Goal: Information Seeking & Learning: Find specific page/section

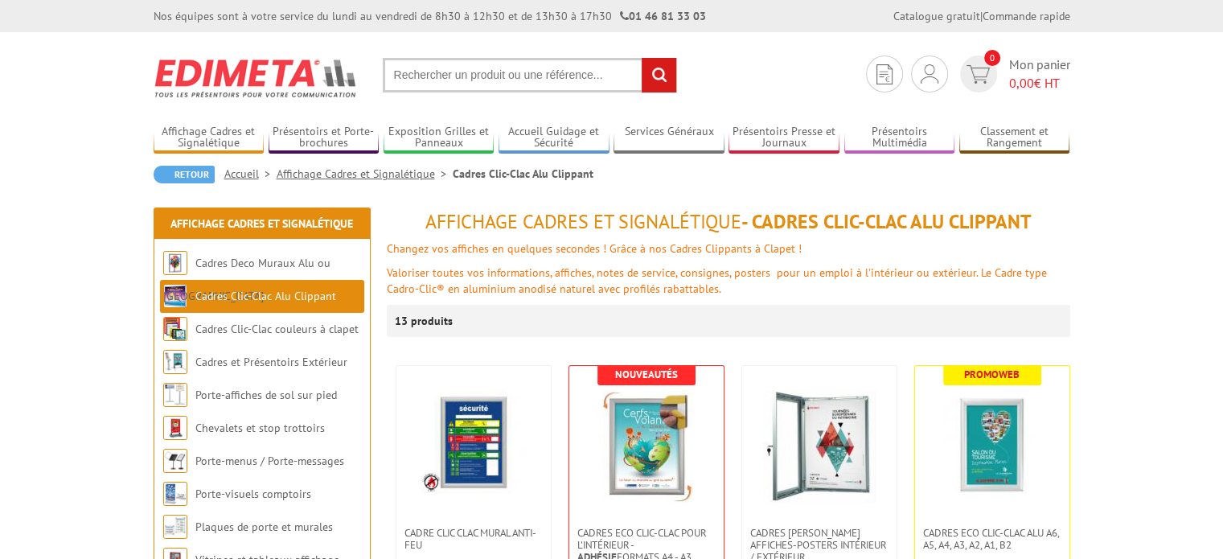
click at [496, 74] on input "text" at bounding box center [530, 75] width 294 height 35
type input "226003"
click at [658, 80] on input "rechercher" at bounding box center [659, 75] width 35 height 35
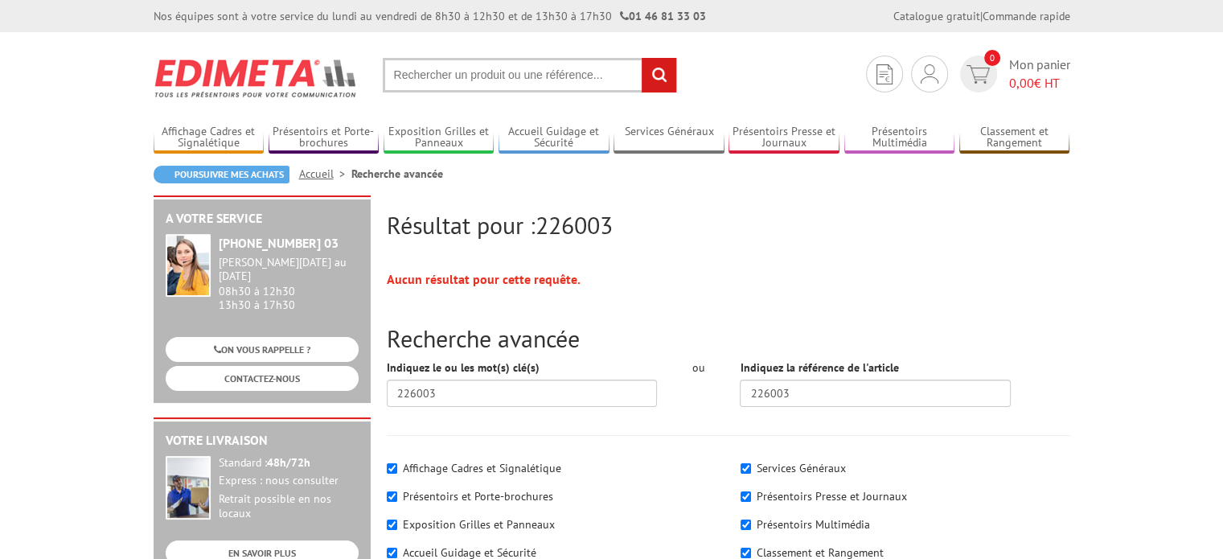
click at [606, 77] on input "text" at bounding box center [530, 75] width 294 height 35
type input "228003"
click at [642, 58] on input "rechercher" at bounding box center [659, 75] width 35 height 35
click at [448, 130] on link "Exposition Grilles et Panneaux" at bounding box center [439, 138] width 111 height 27
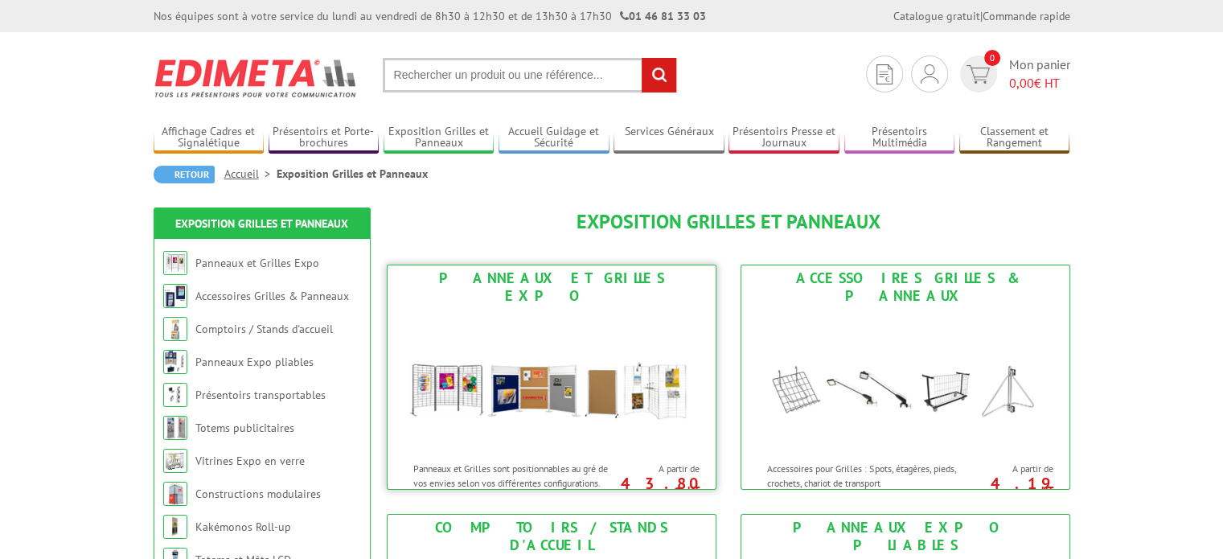
click at [505, 384] on img at bounding box center [552, 381] width 298 height 145
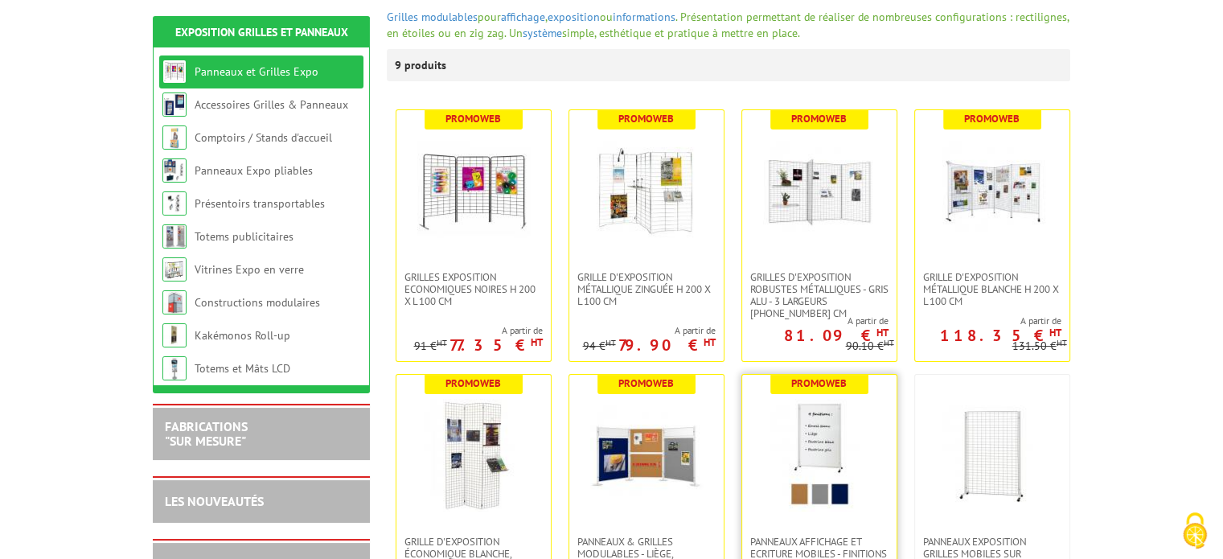
click at [856, 423] on img at bounding box center [819, 455] width 113 height 113
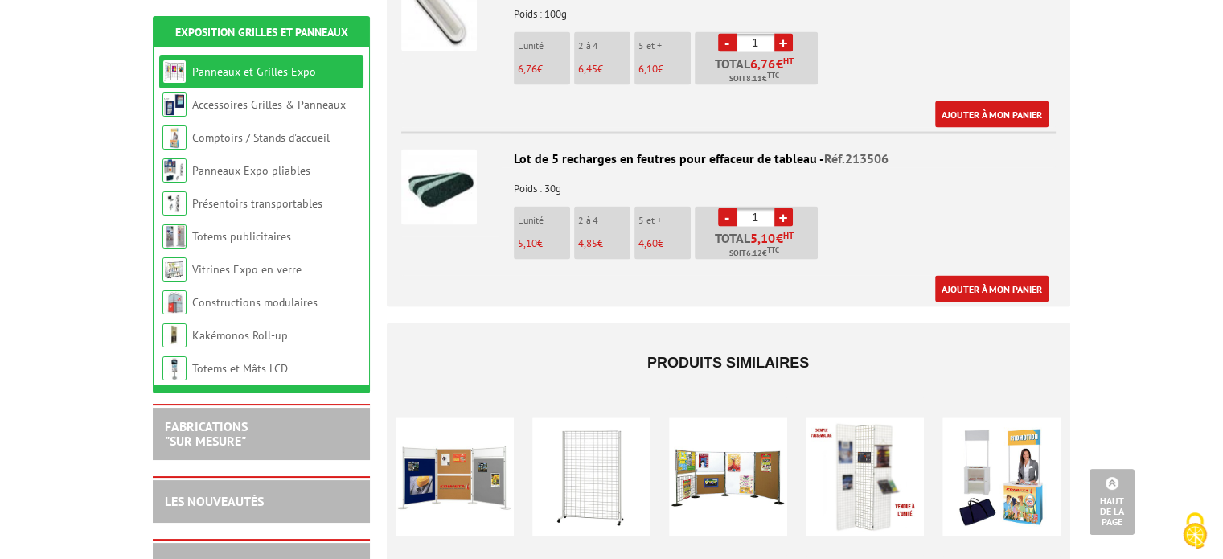
scroll to position [3161, 0]
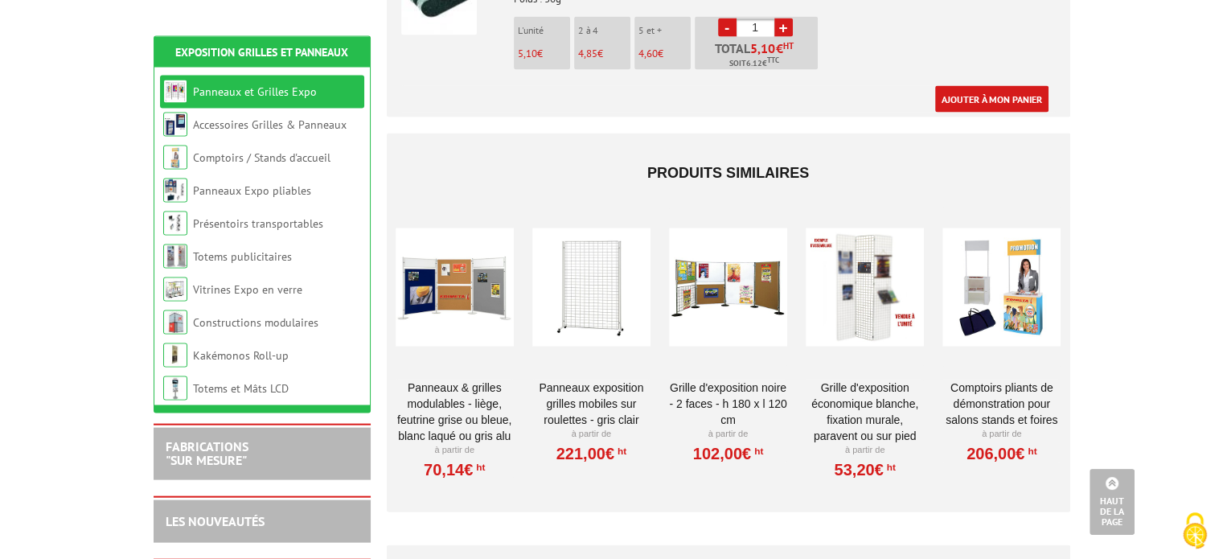
drag, startPoint x: 1229, startPoint y: 82, endPoint x: 1226, endPoint y: 528, distance: 445.6
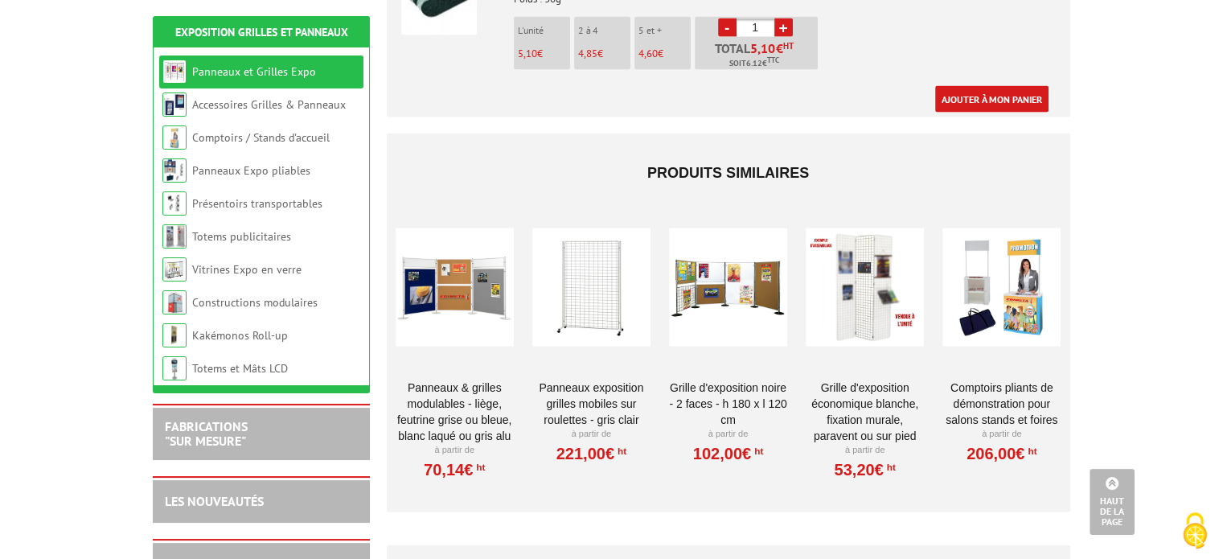
scroll to position [3339, 0]
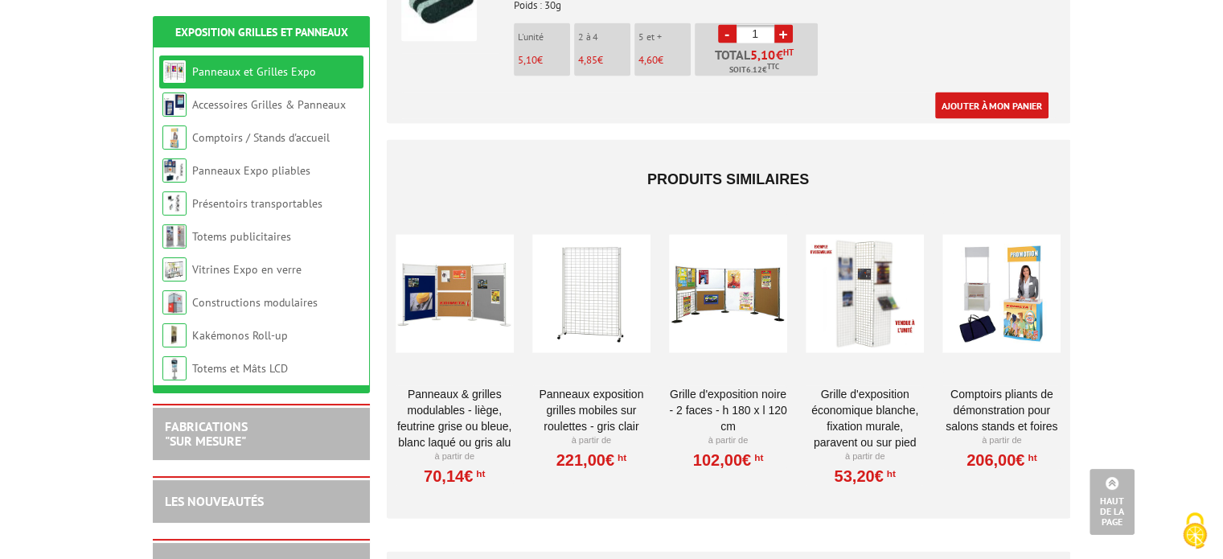
click at [603, 249] on div at bounding box center [591, 293] width 118 height 161
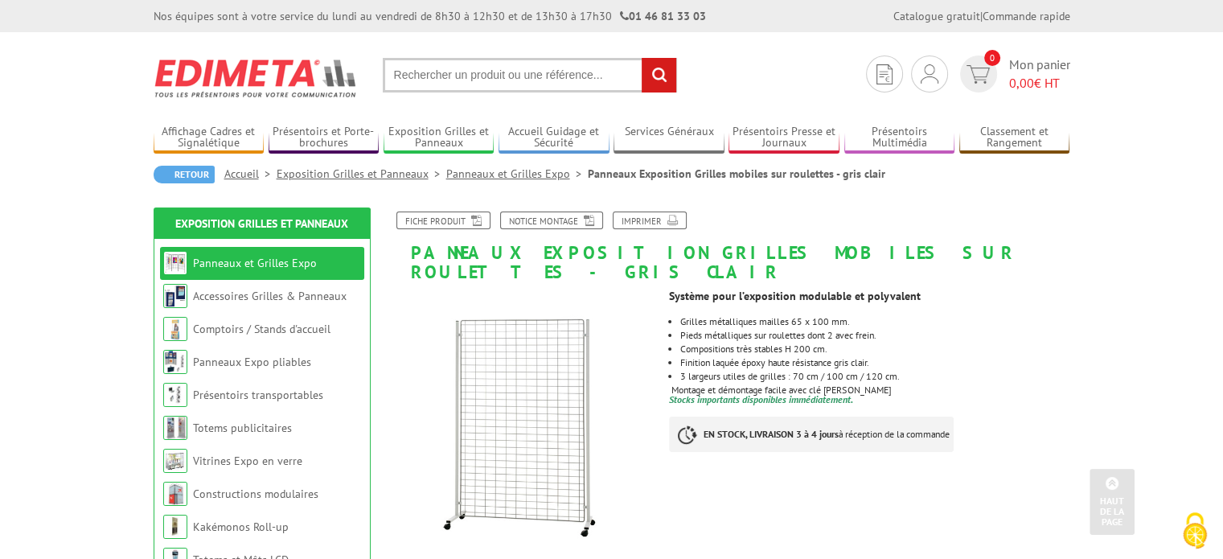
drag, startPoint x: 1228, startPoint y: 45, endPoint x: 1220, endPoint y: 51, distance: 10.3
click at [524, 75] on input "text" at bounding box center [530, 75] width 294 height 35
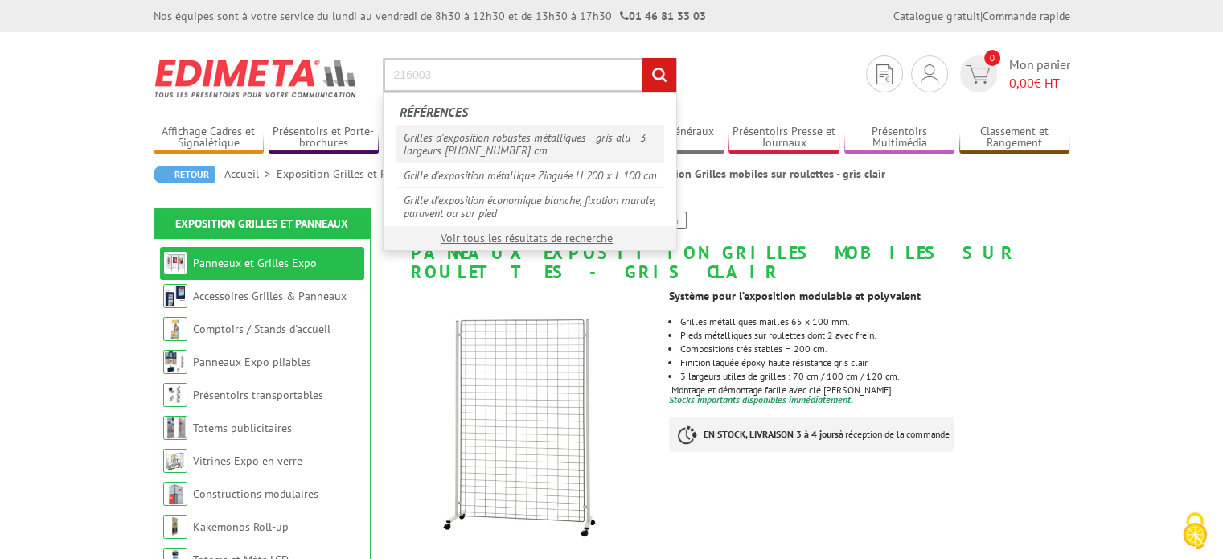
type input "216003"
click at [486, 138] on link "Grilles d'exposition robustes métalliques - gris alu - 3 largeurs 70-100-120 cm" at bounding box center [530, 143] width 269 height 37
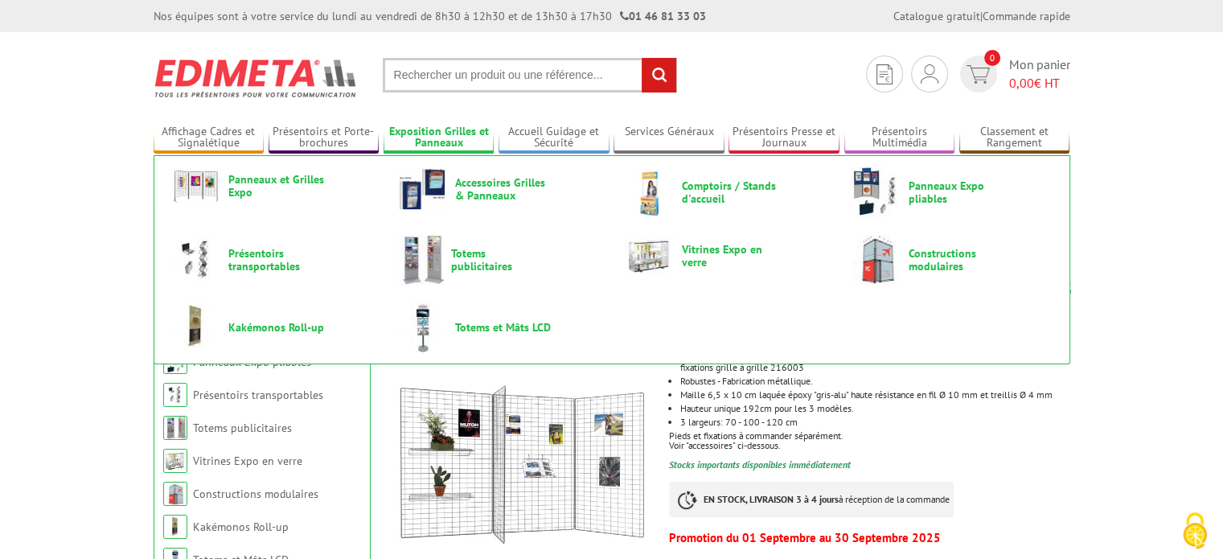
click at [440, 130] on link "Exposition Grilles et Panneaux" at bounding box center [439, 138] width 111 height 27
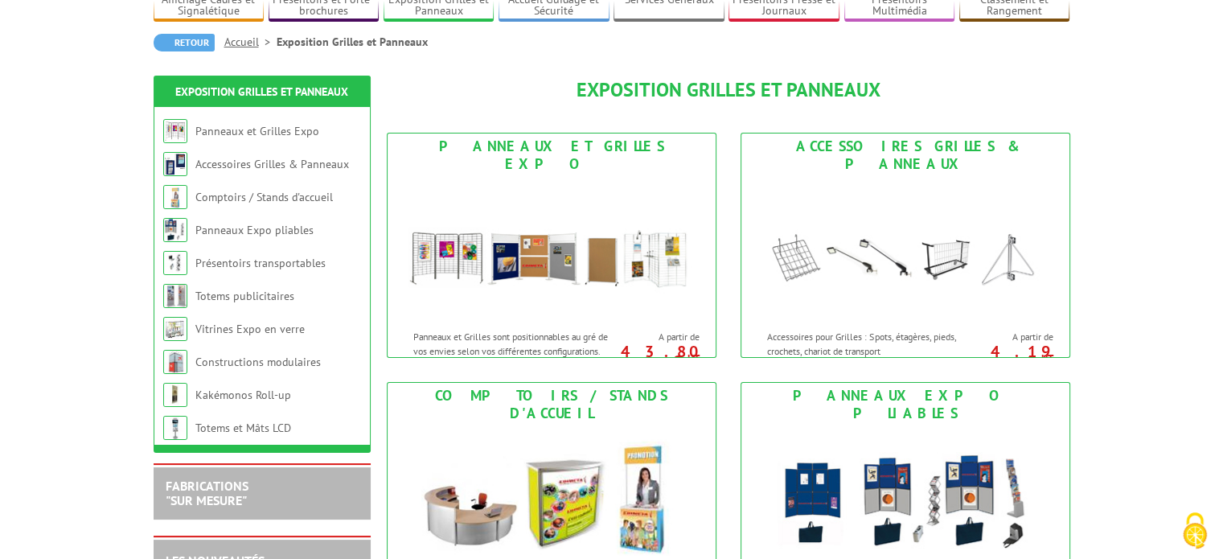
scroll to position [127, 0]
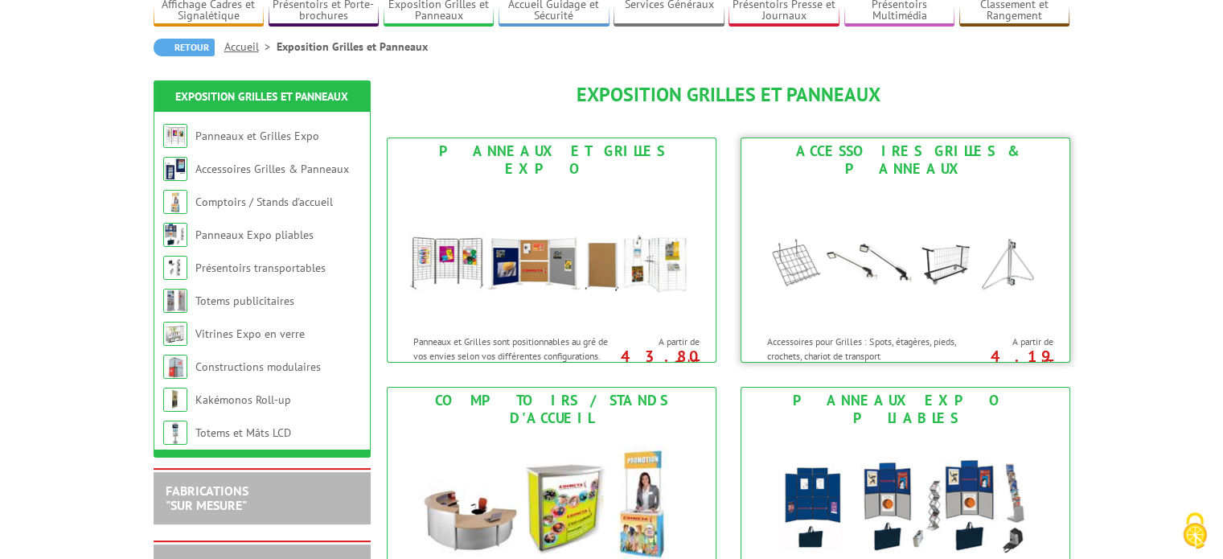
click at [903, 216] on img at bounding box center [906, 254] width 298 height 145
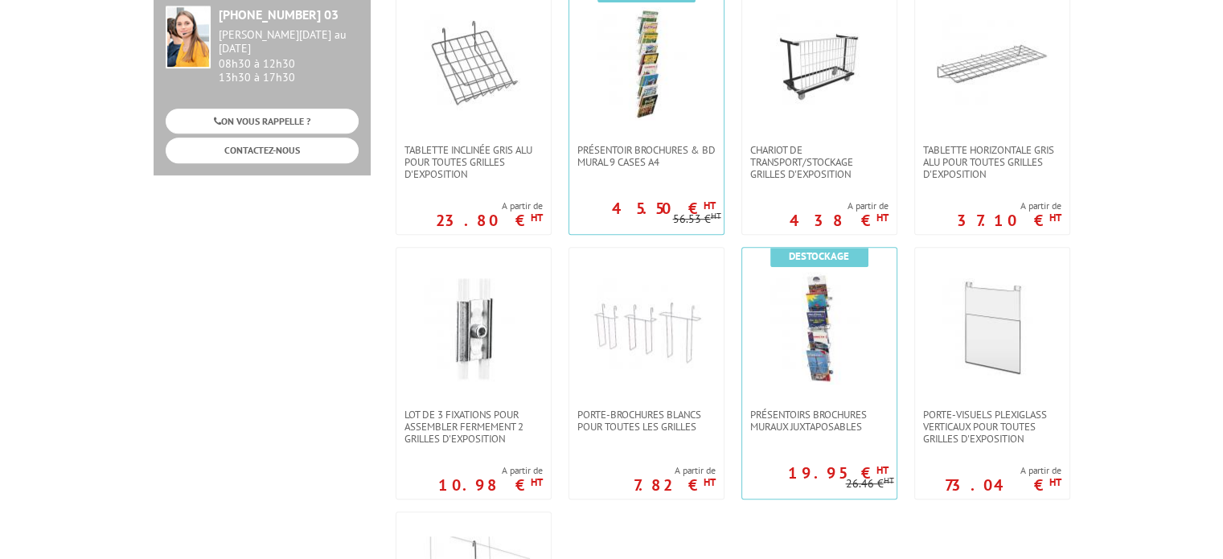
scroll to position [886, 0]
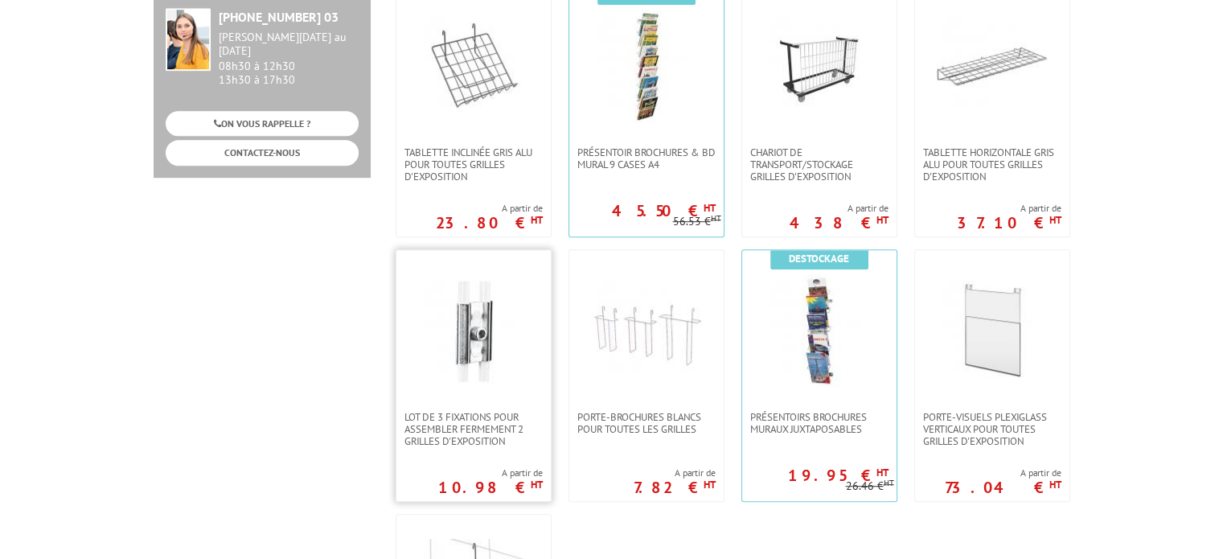
click at [495, 343] on img at bounding box center [473, 330] width 113 height 113
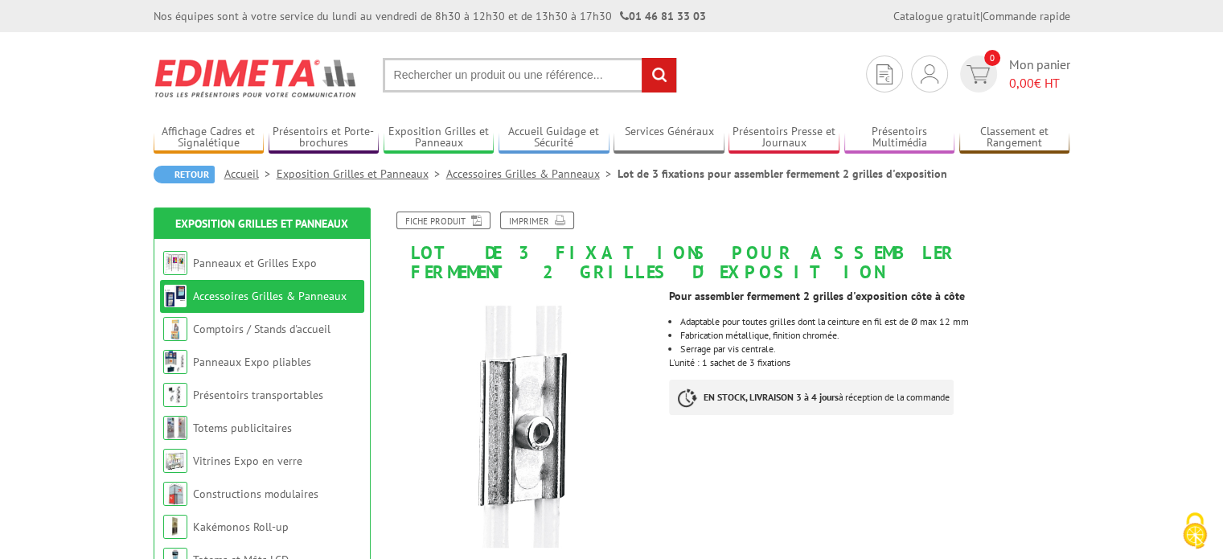
drag, startPoint x: 1228, startPoint y: 163, endPoint x: 1214, endPoint y: 142, distance: 26.1
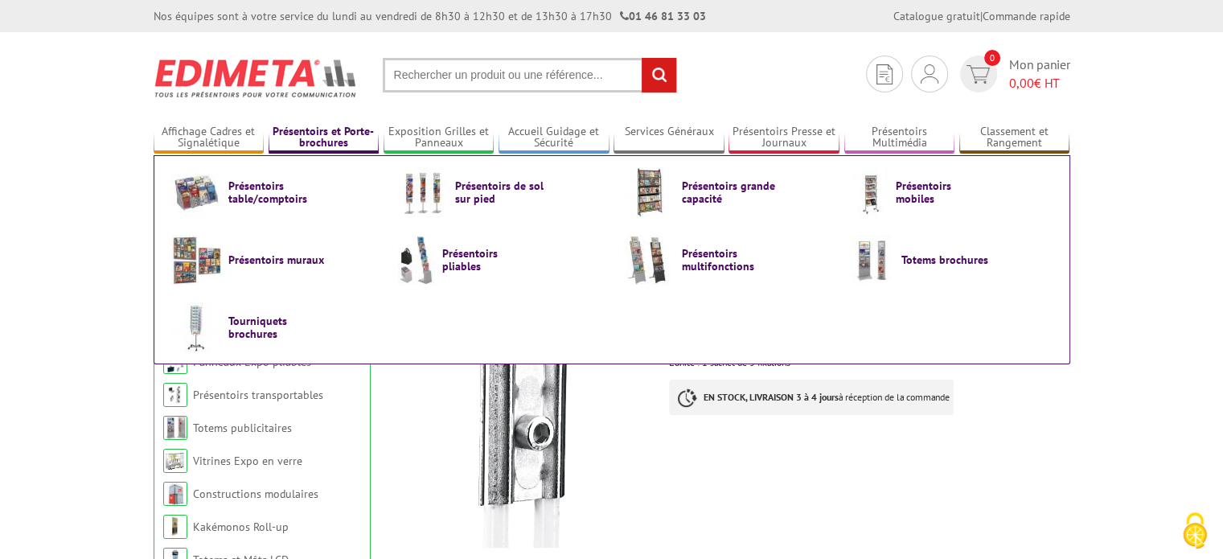
click at [319, 129] on link "Présentoirs et Porte-brochures" at bounding box center [324, 138] width 111 height 27
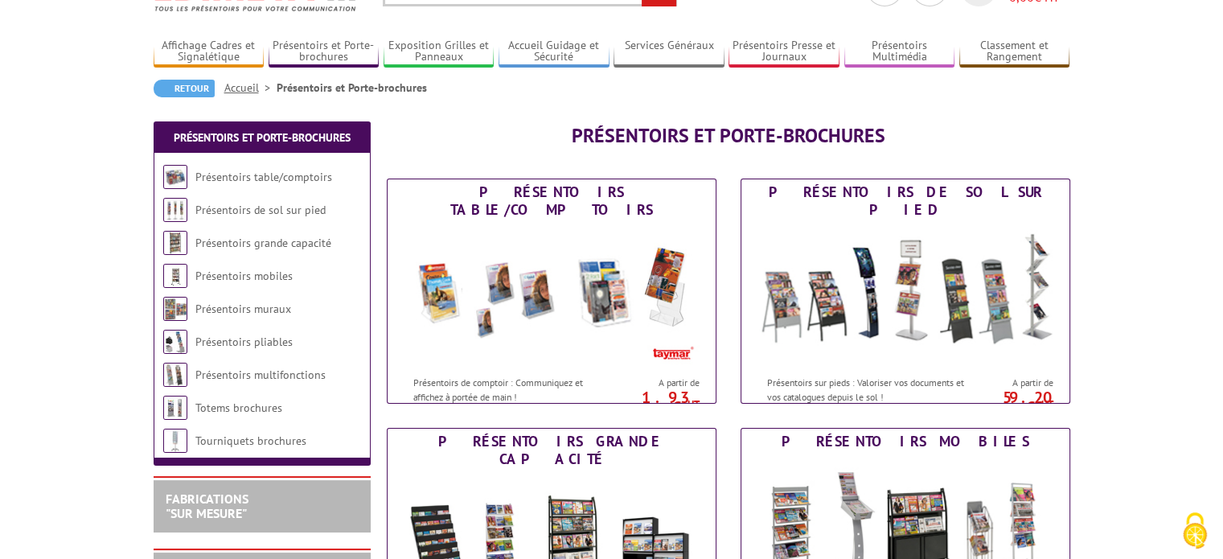
drag, startPoint x: 1235, startPoint y: 154, endPoint x: 1235, endPoint y: 179, distance: 24.1
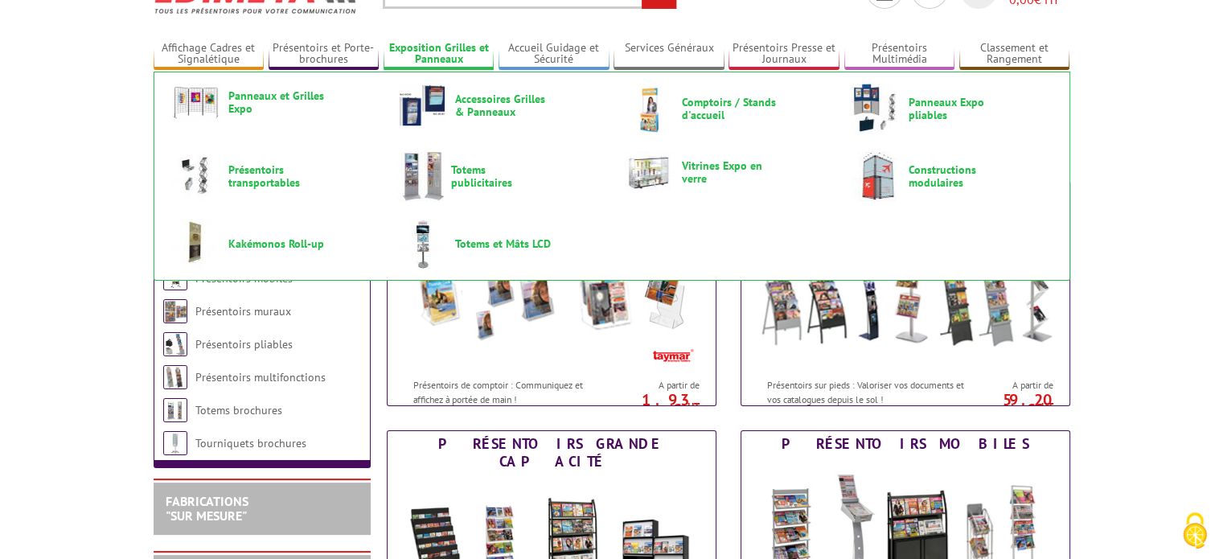
click at [443, 44] on link "Exposition Grilles et Panneaux" at bounding box center [439, 54] width 111 height 27
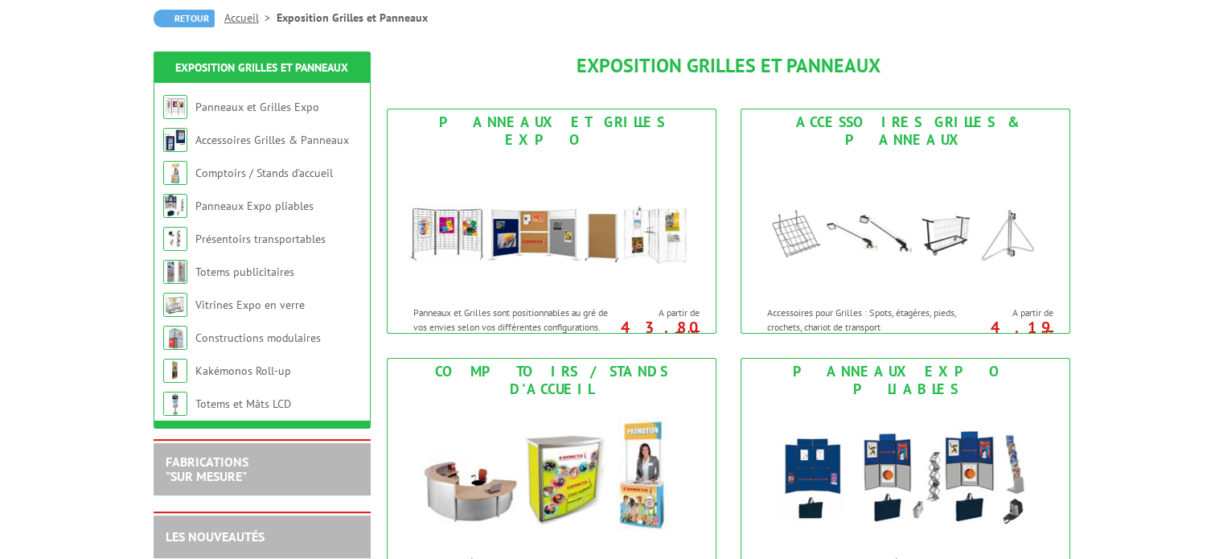
scroll to position [151, 0]
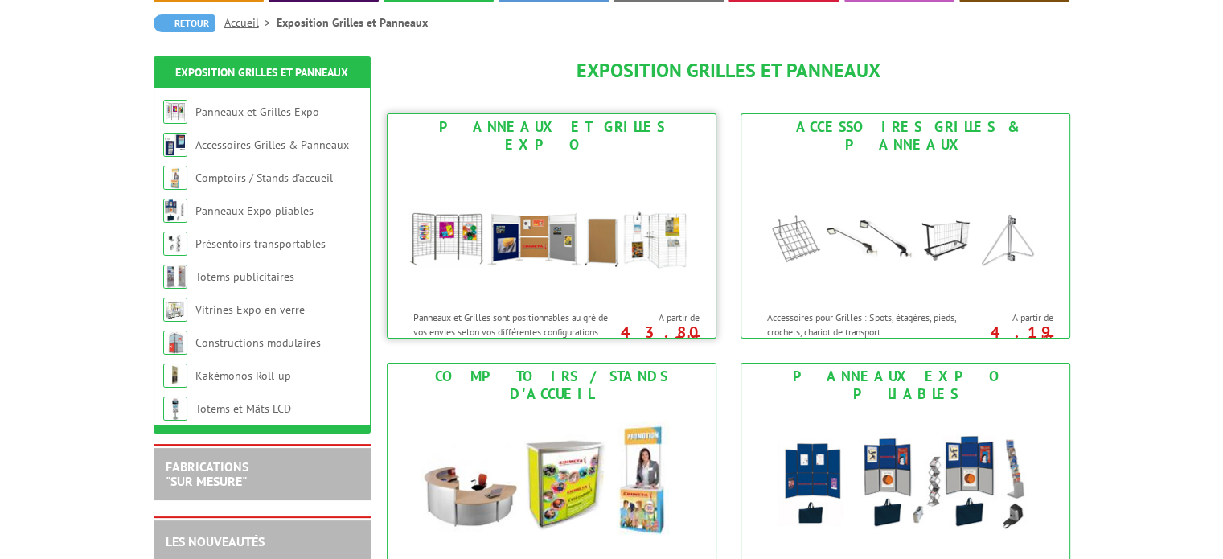
click at [651, 261] on img at bounding box center [552, 230] width 298 height 145
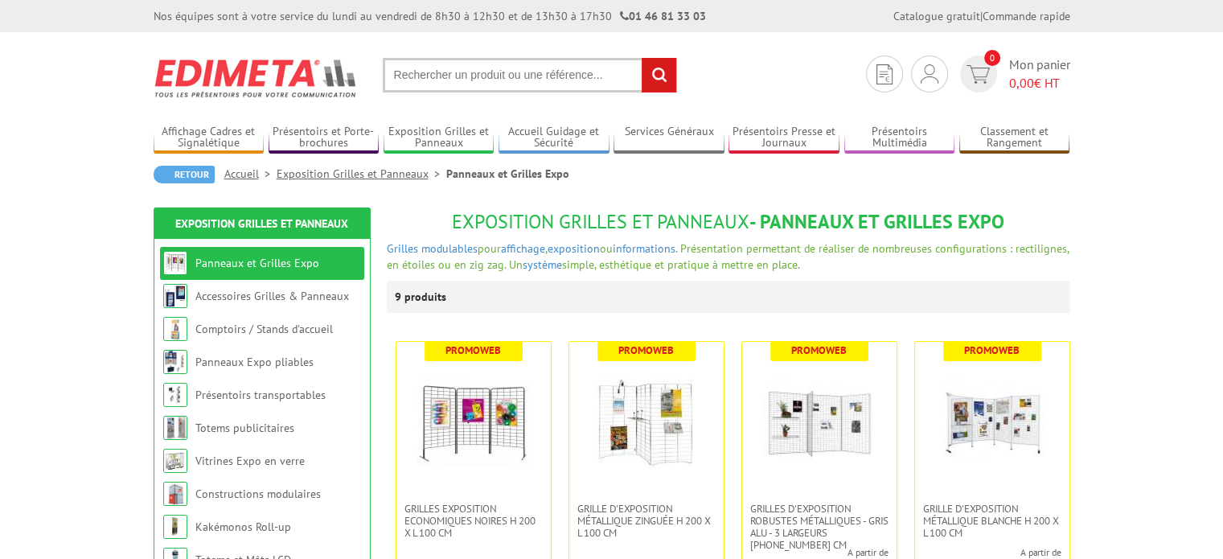
drag, startPoint x: 1223, startPoint y: 195, endPoint x: 1223, endPoint y: 224, distance: 28.2
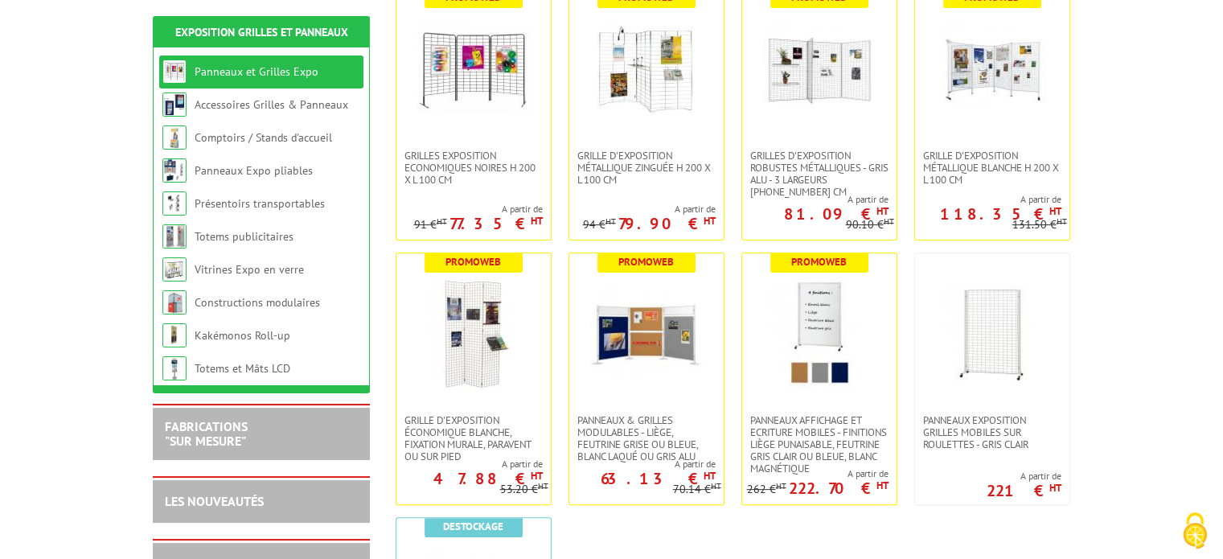
drag, startPoint x: 1228, startPoint y: 195, endPoint x: 1235, endPoint y: 321, distance: 125.6
click at [974, 339] on img at bounding box center [992, 333] width 113 height 113
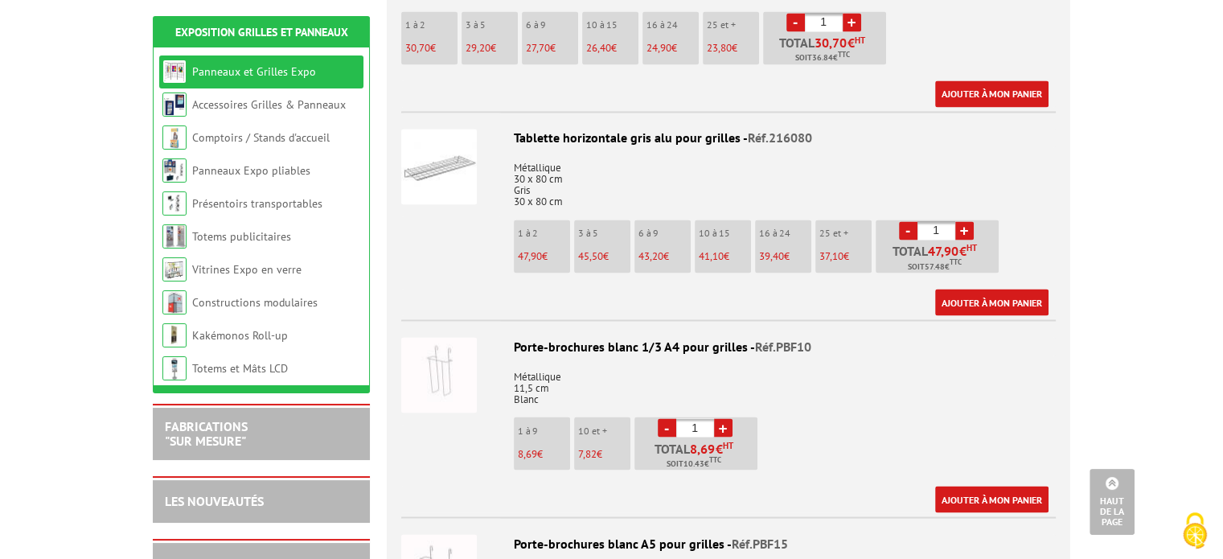
drag, startPoint x: 1229, startPoint y: 55, endPoint x: 1225, endPoint y: 295, distance: 240.5
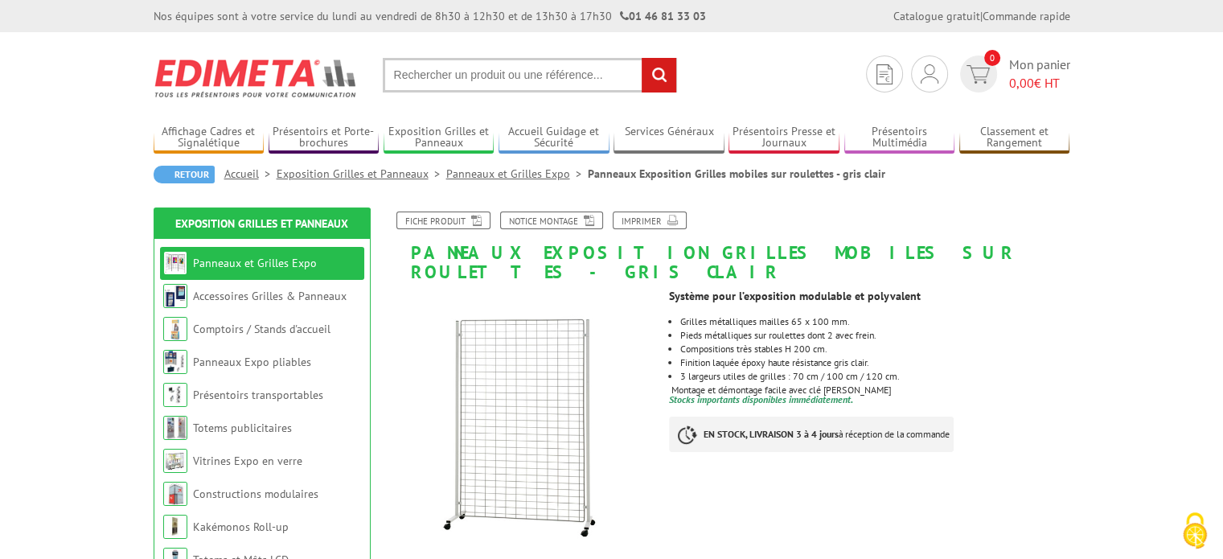
click at [466, 83] on input "text" at bounding box center [530, 75] width 294 height 35
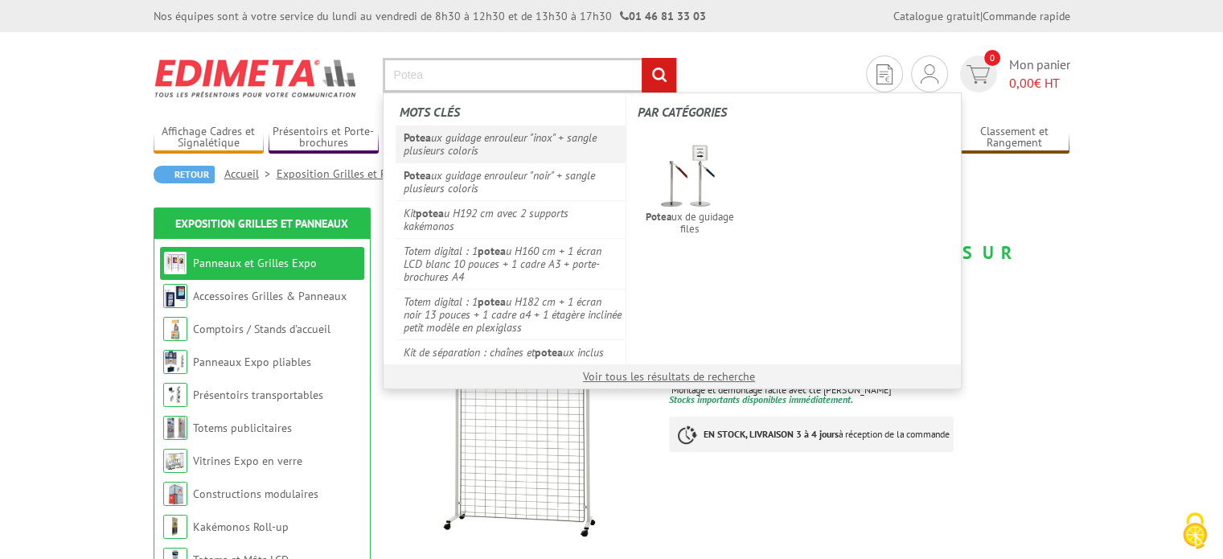
type input "Potea"
click at [434, 142] on link "Potea ux guidage enrouleur "inox" + sangle plusieurs coloris" at bounding box center [511, 143] width 231 height 37
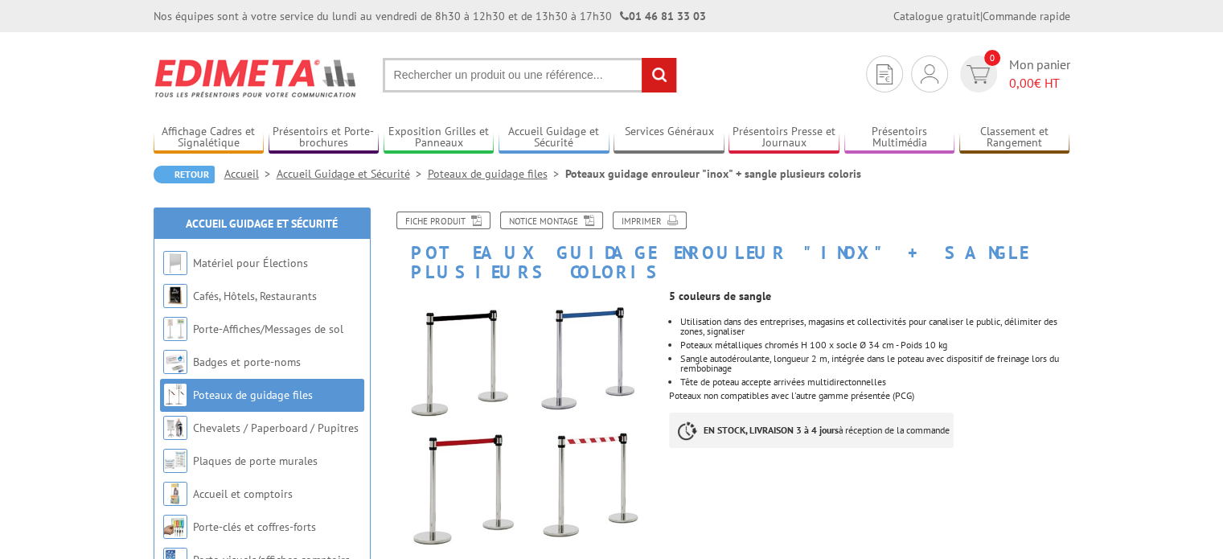
click at [447, 76] on input "text" at bounding box center [530, 75] width 294 height 35
drag, startPoint x: 1233, startPoint y: 117, endPoint x: 1223, endPoint y: 137, distance: 22.3
click at [462, 67] on input "Poteaux" at bounding box center [530, 75] width 294 height 35
type input "P"
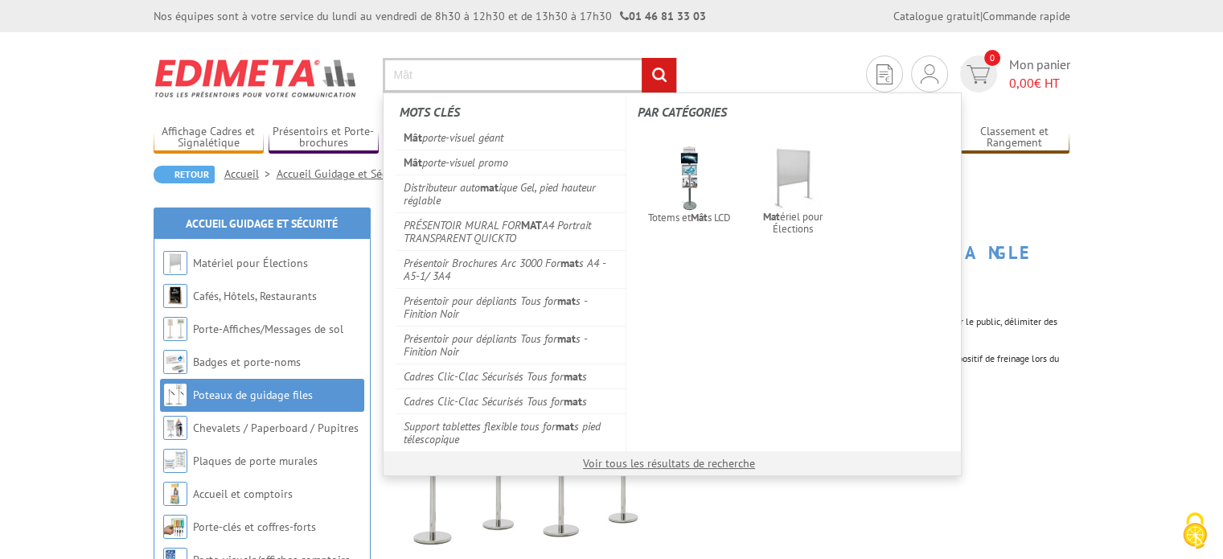
click at [457, 66] on input "Mât" at bounding box center [530, 75] width 294 height 35
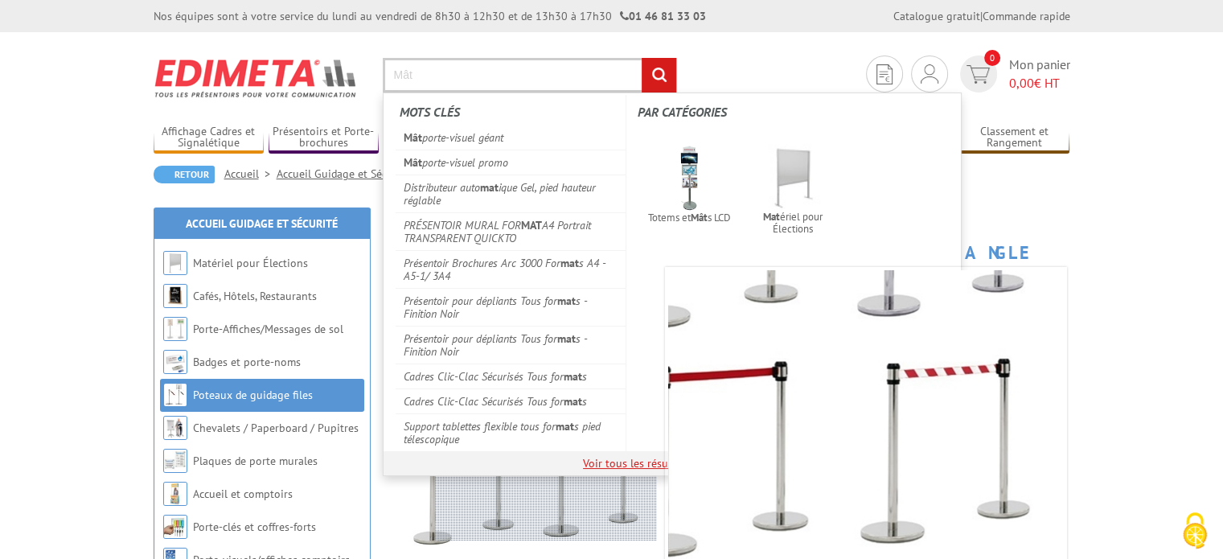
type input "Mât"
click at [643, 465] on link "Voir tous les résultats de recherche" at bounding box center [669, 463] width 172 height 14
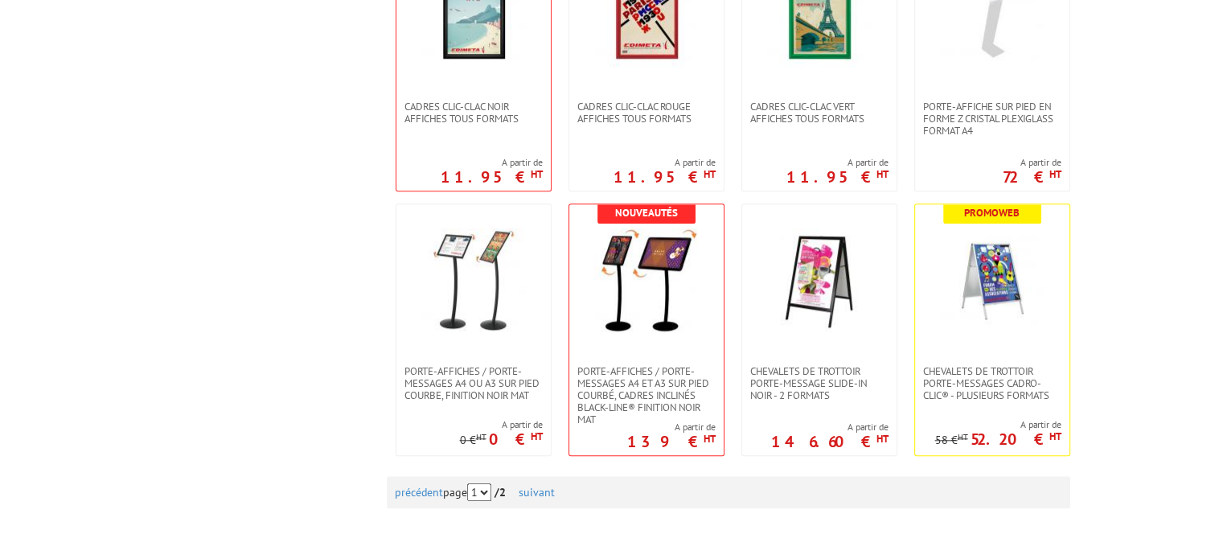
scroll to position [1459, 0]
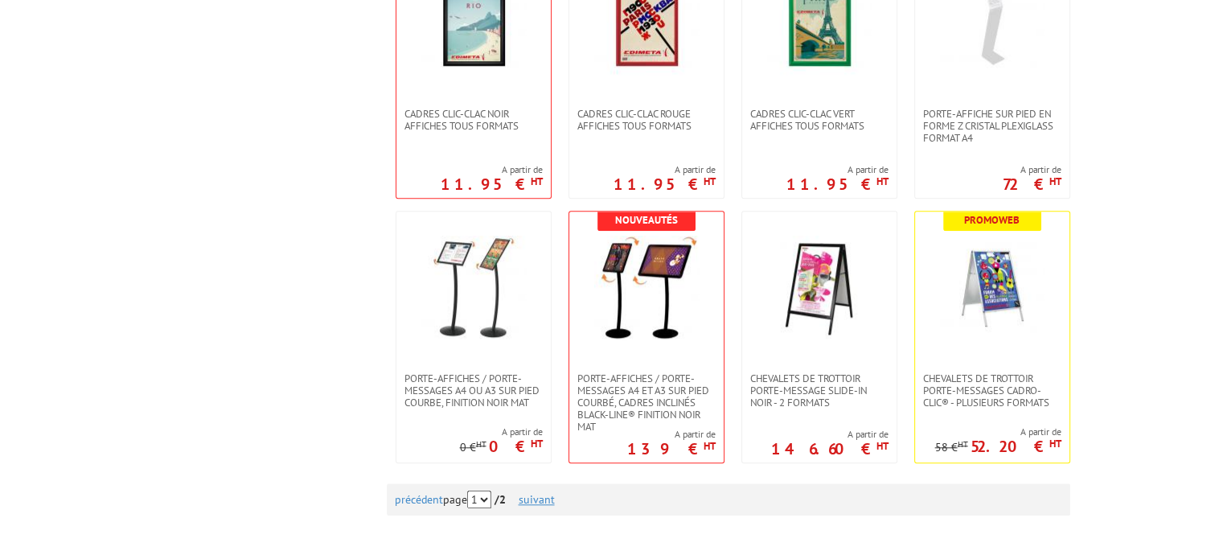
click at [542, 499] on link "suivant" at bounding box center [537, 499] width 36 height 14
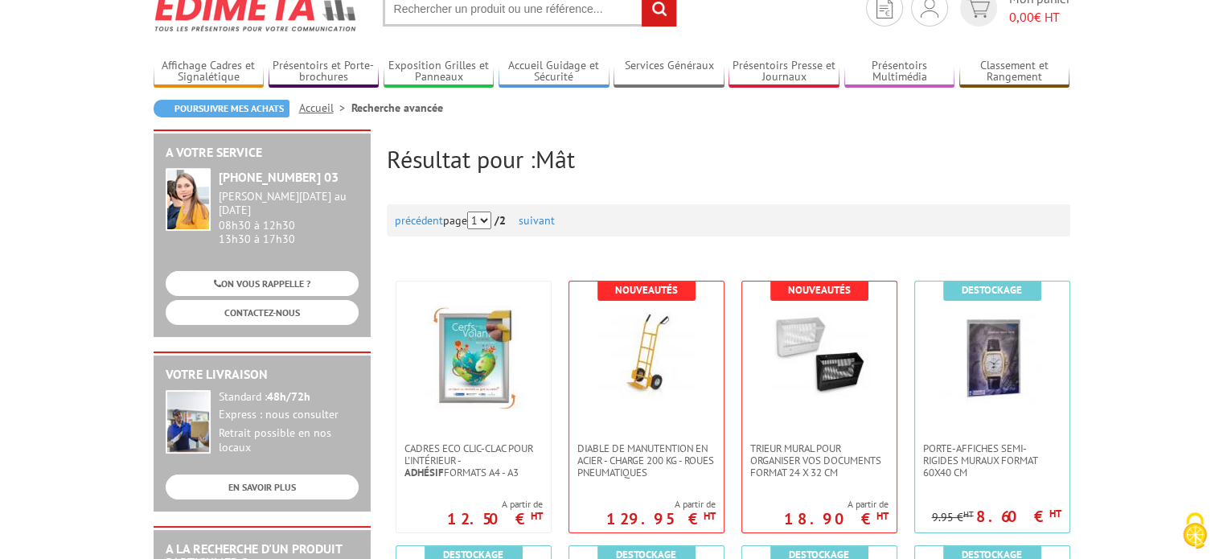
scroll to position [0, 0]
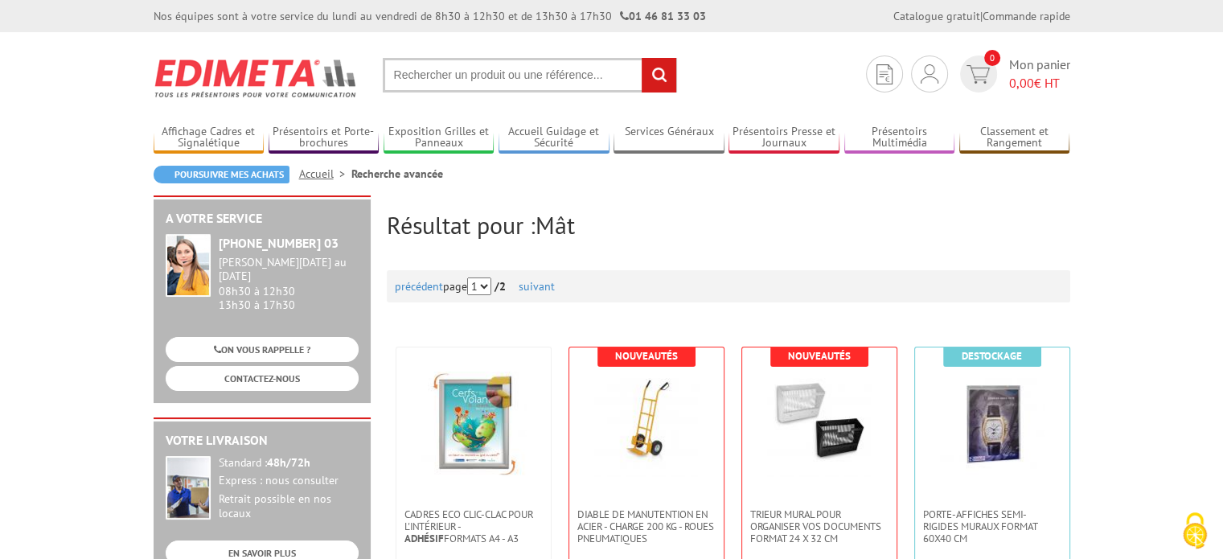
click at [474, 67] on input "text" at bounding box center [530, 75] width 294 height 35
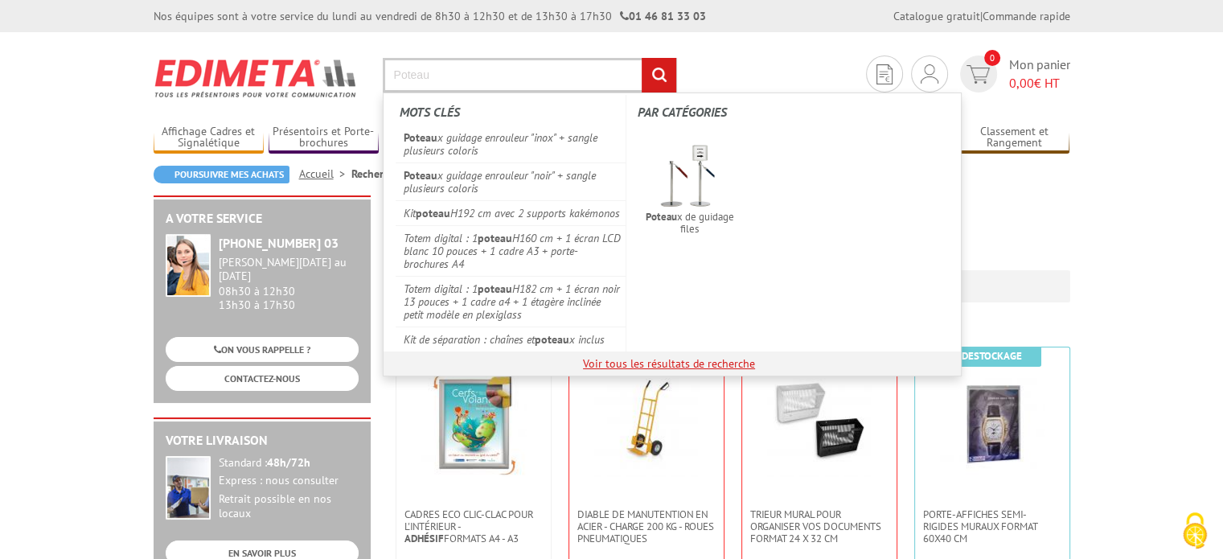
type input "Poteau"
click at [638, 371] on link "Voir tous les résultats de recherche" at bounding box center [669, 363] width 172 height 14
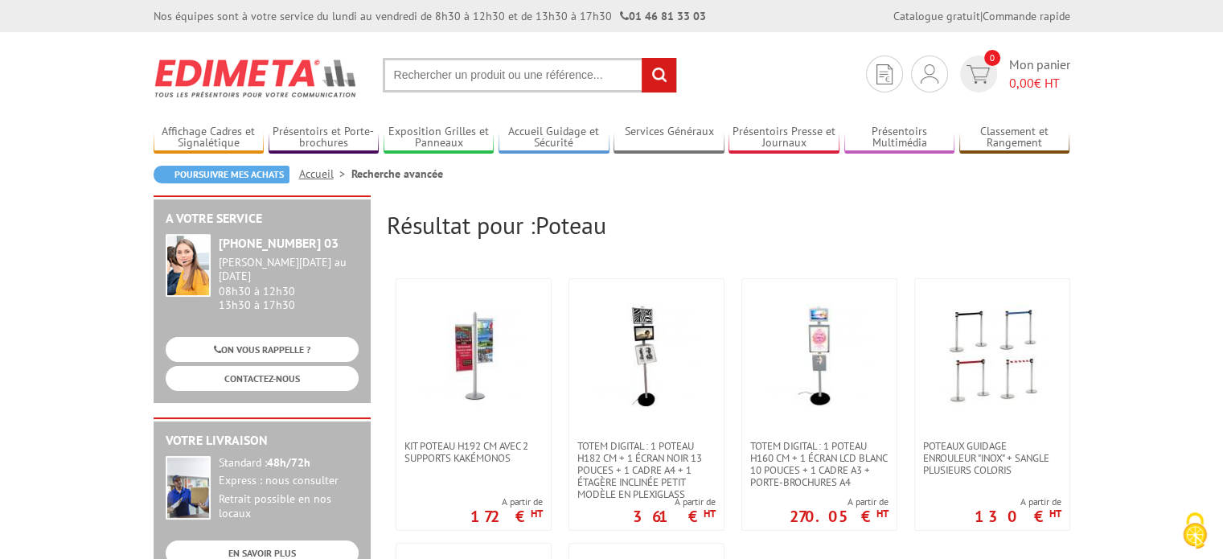
click at [488, 70] on input "text" at bounding box center [530, 75] width 294 height 35
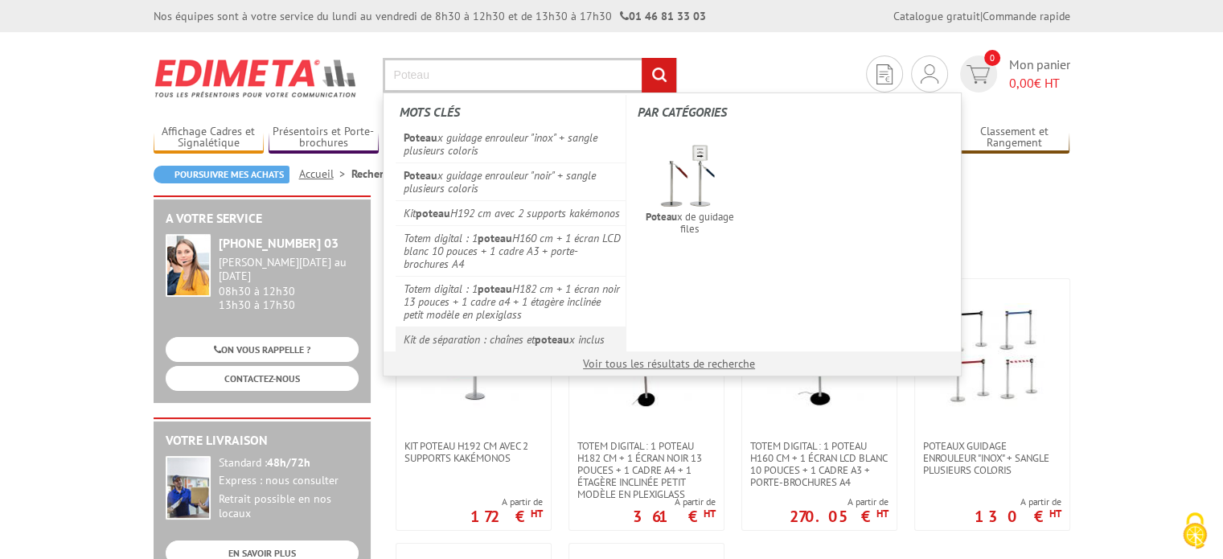
type input "Poteau"
click at [491, 347] on link "Kit de séparation : chaînes et poteau x inclus" at bounding box center [511, 339] width 231 height 25
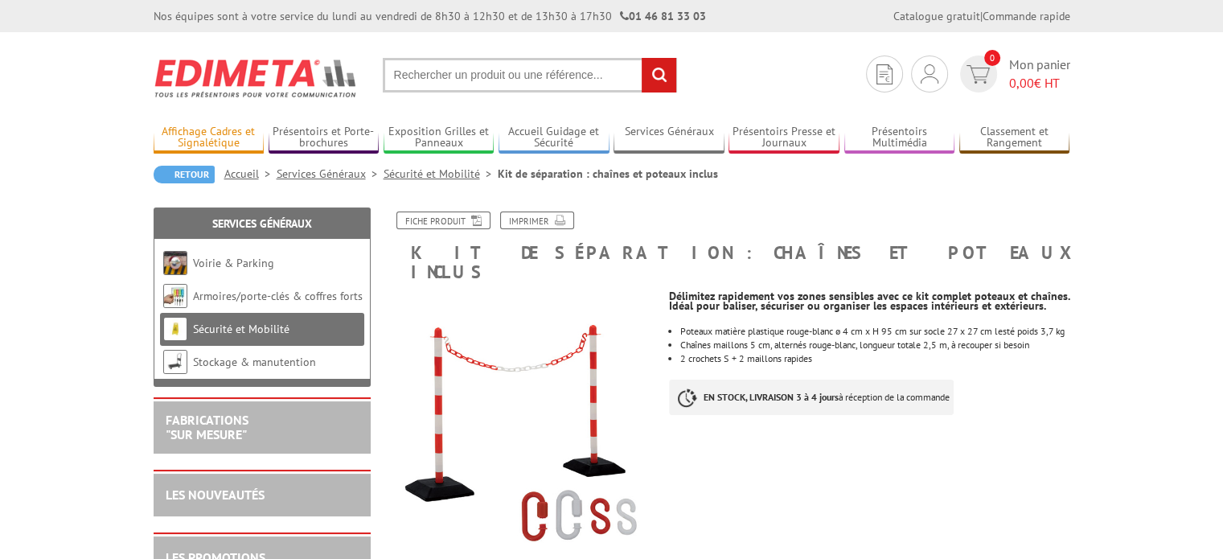
click at [211, 129] on link "Affichage Cadres et Signalétique" at bounding box center [209, 138] width 111 height 27
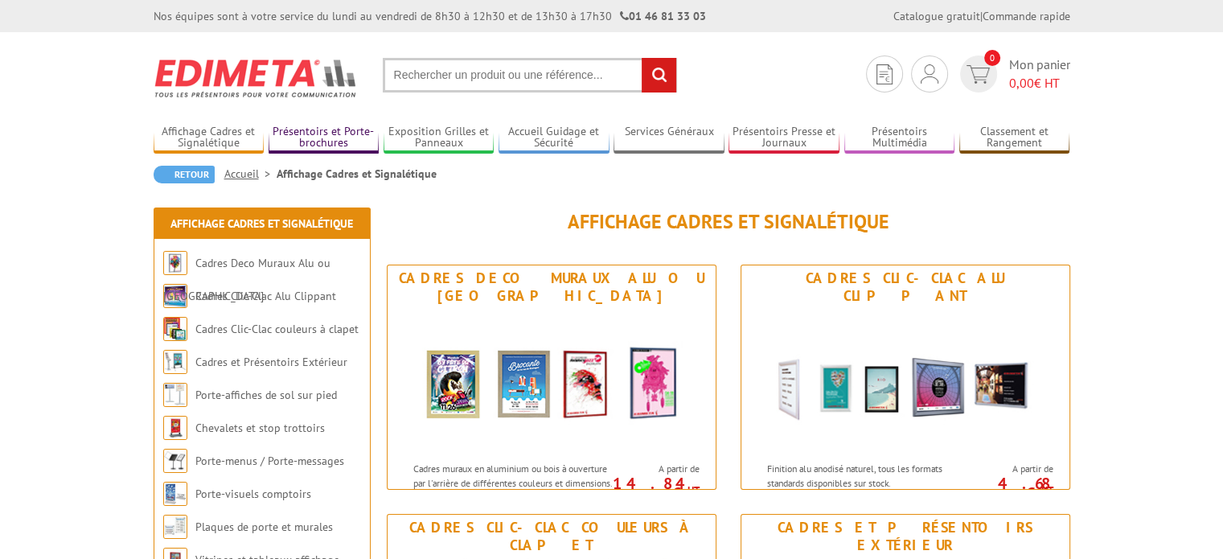
click at [324, 139] on link "Présentoirs et Porte-brochures" at bounding box center [324, 138] width 111 height 27
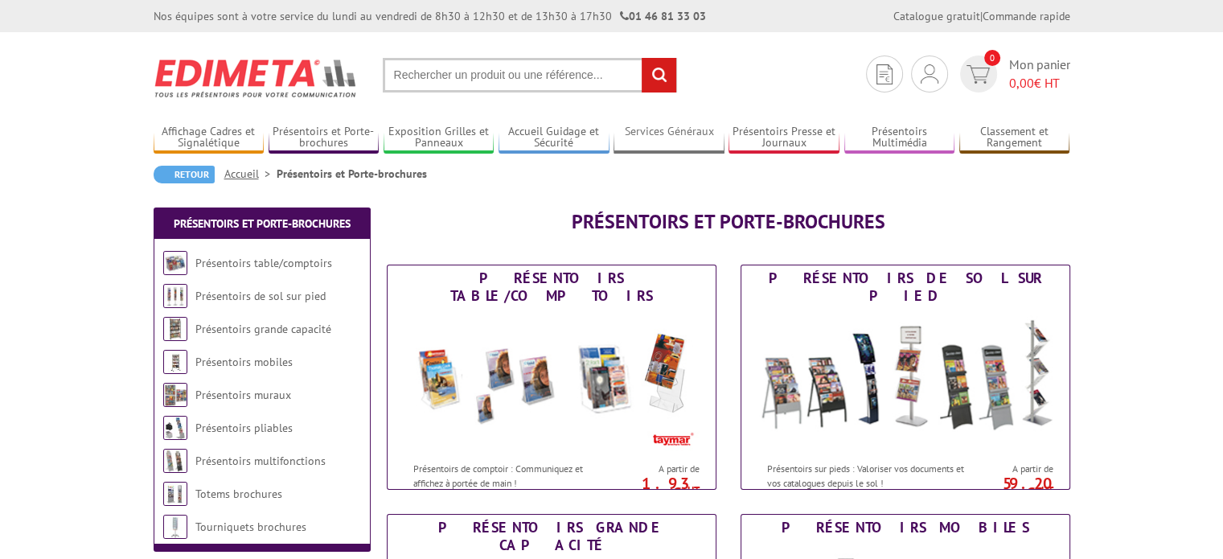
click at [688, 128] on link "Services Généraux" at bounding box center [669, 138] width 111 height 27
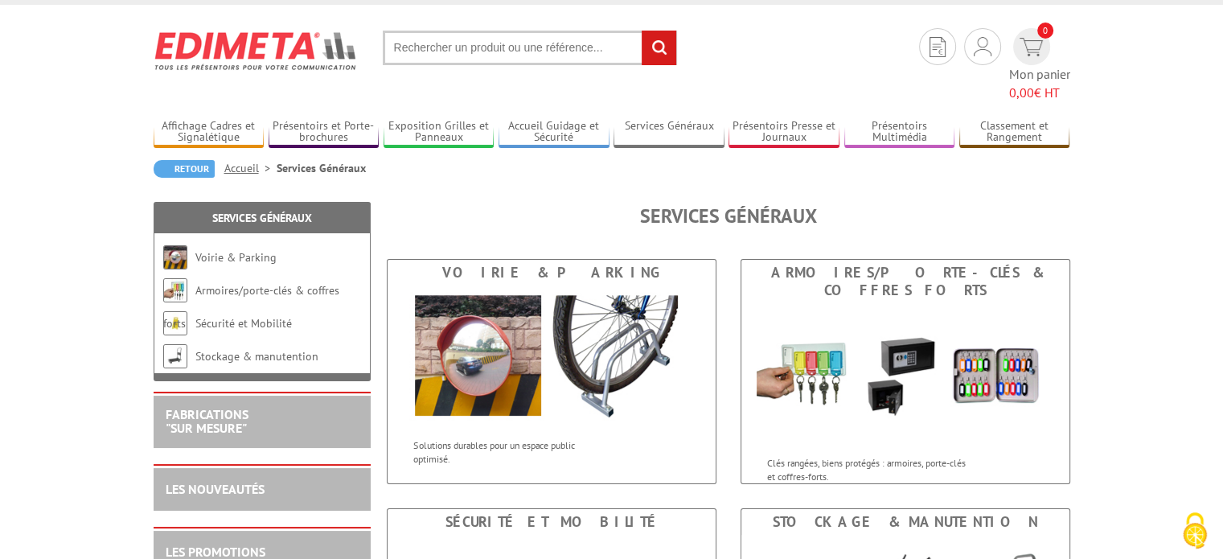
scroll to position [19, 0]
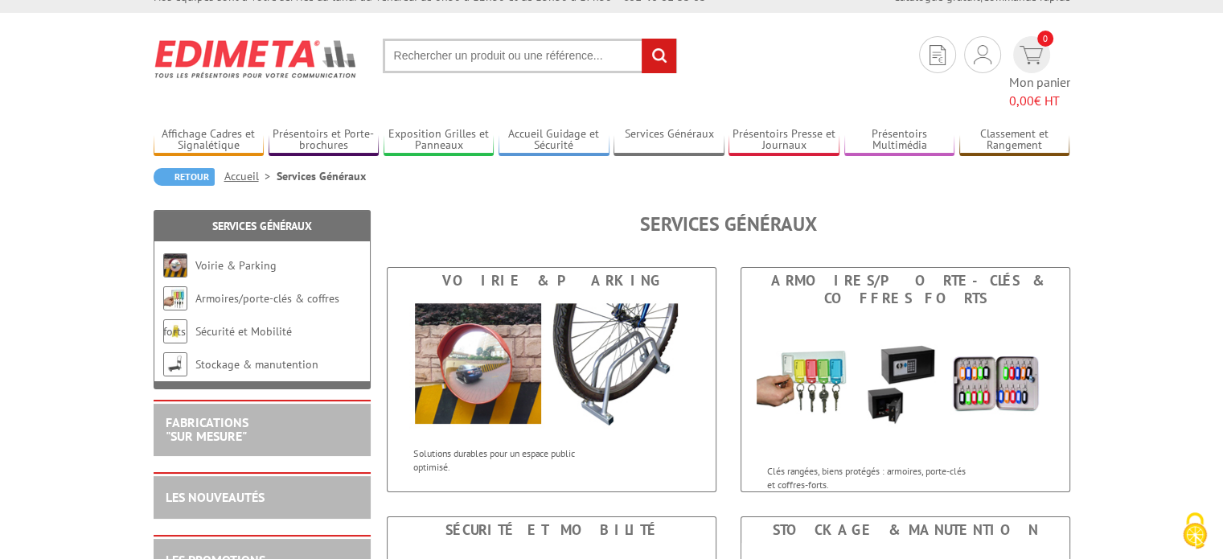
click at [479, 49] on input "text" at bounding box center [530, 56] width 294 height 35
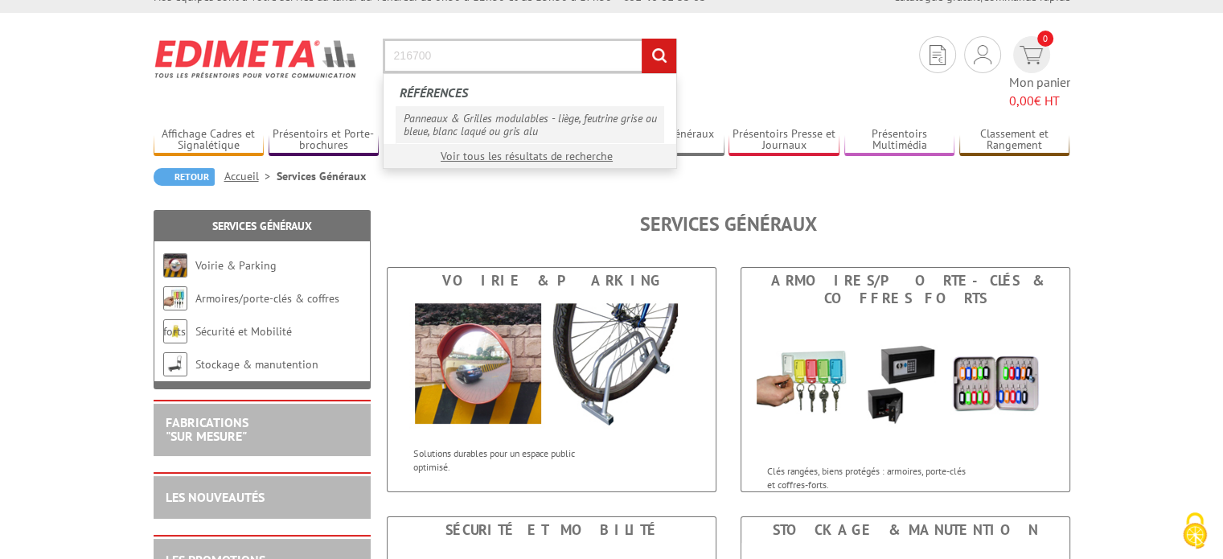
type input "216700"
click at [488, 114] on link "Panneaux & Grilles modulables - liège, feutrine grise ou bleue, blanc laqué ou …" at bounding box center [530, 124] width 269 height 37
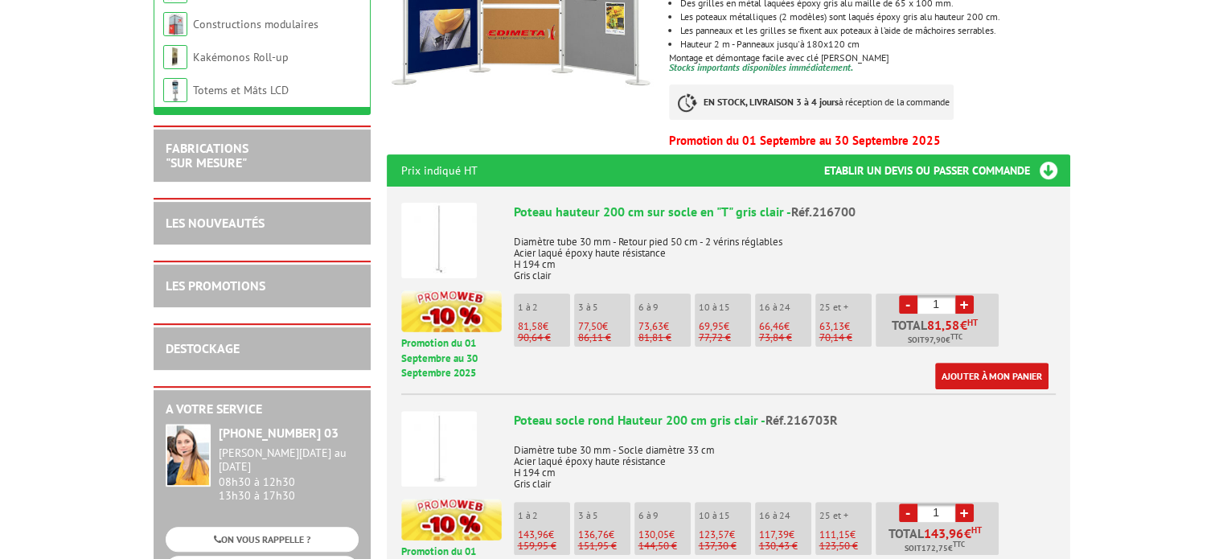
scroll to position [461, 0]
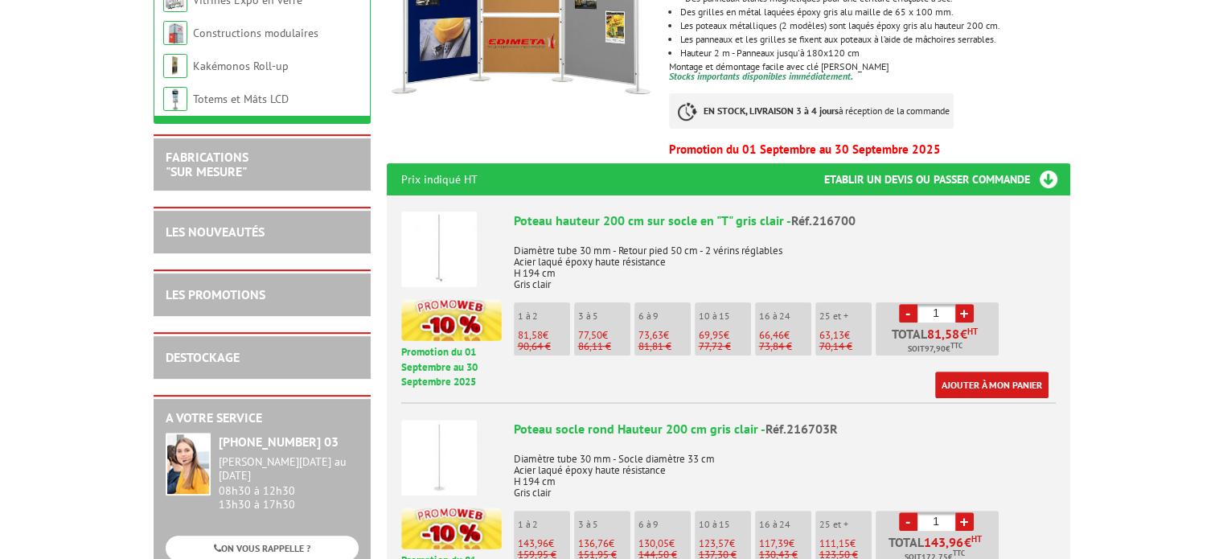
click at [445, 240] on img at bounding box center [439, 250] width 76 height 76
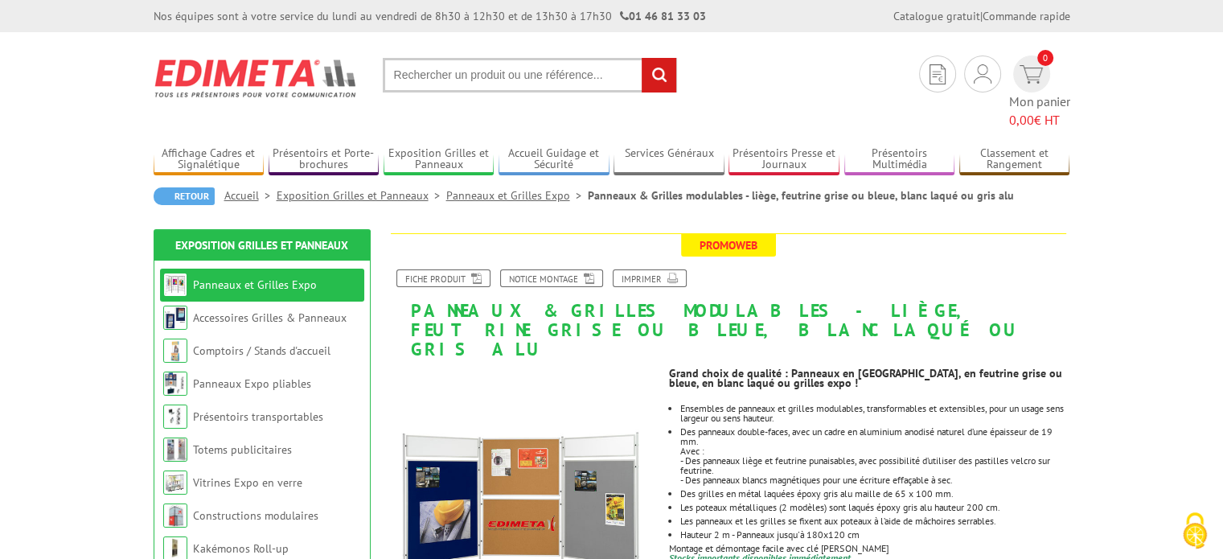
click at [444, 69] on input "text" at bounding box center [530, 75] width 294 height 35
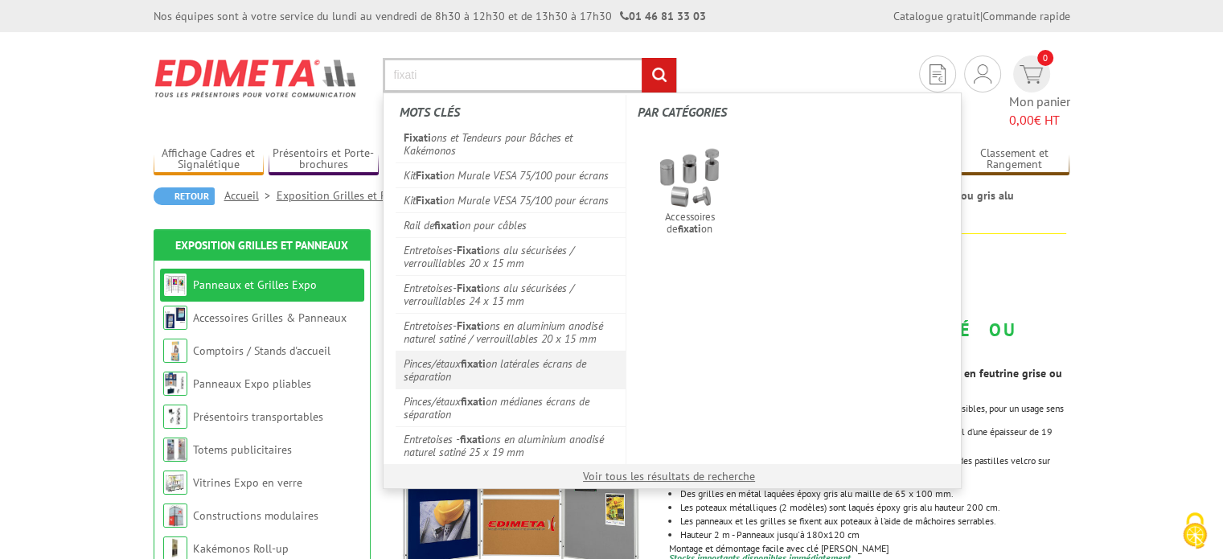
type input "fixati"
click at [429, 360] on link "Pinces/étaux fixati on latérales écrans de séparation" at bounding box center [511, 370] width 231 height 38
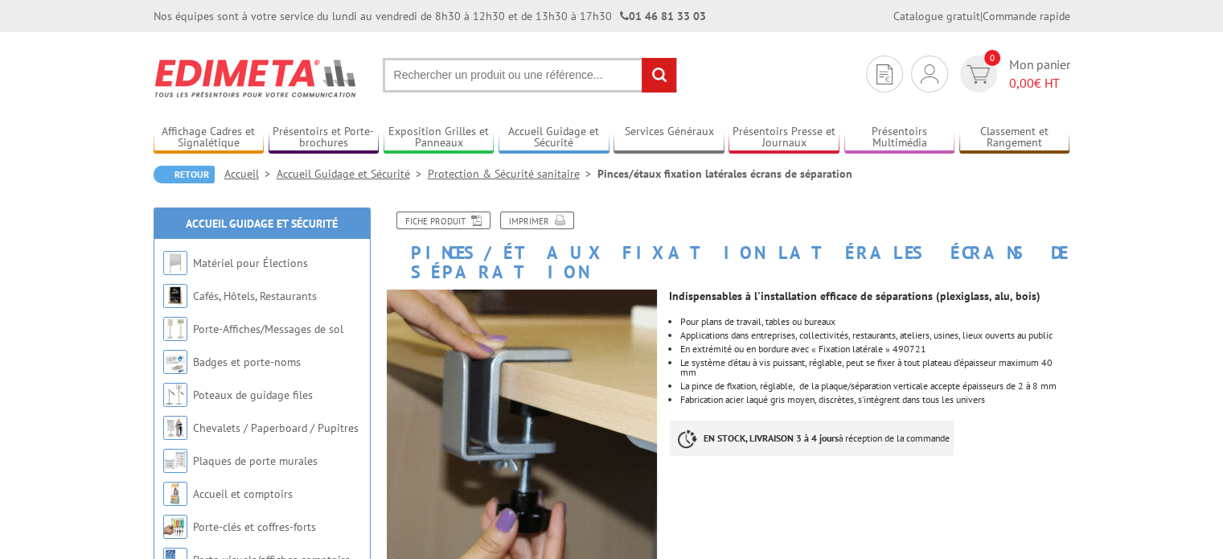
click at [425, 72] on input "text" at bounding box center [530, 75] width 294 height 35
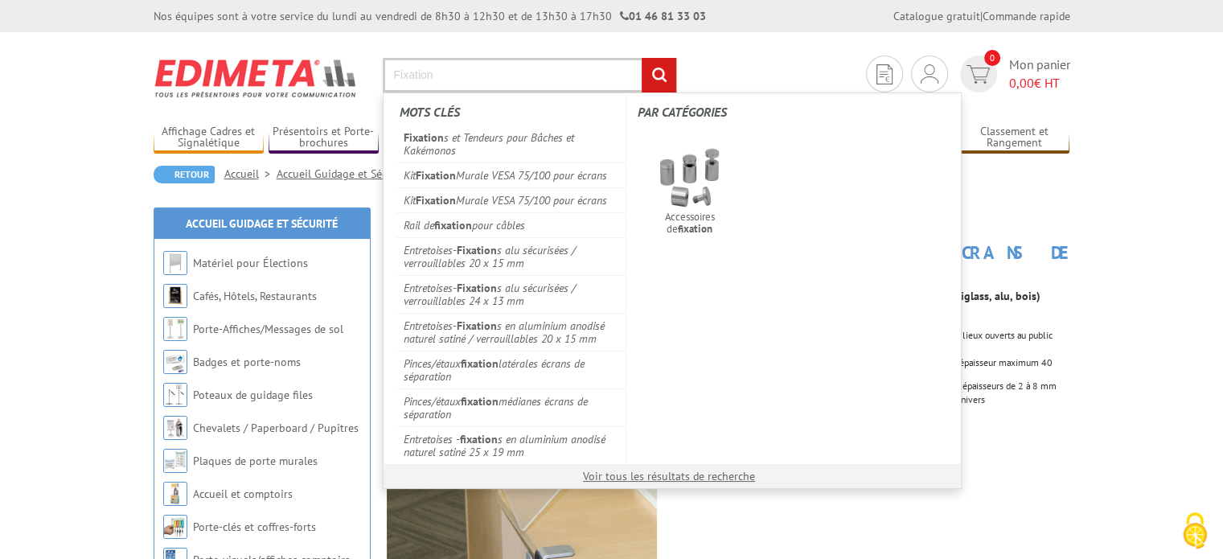
click at [445, 70] on input "Fixation" at bounding box center [530, 75] width 294 height 35
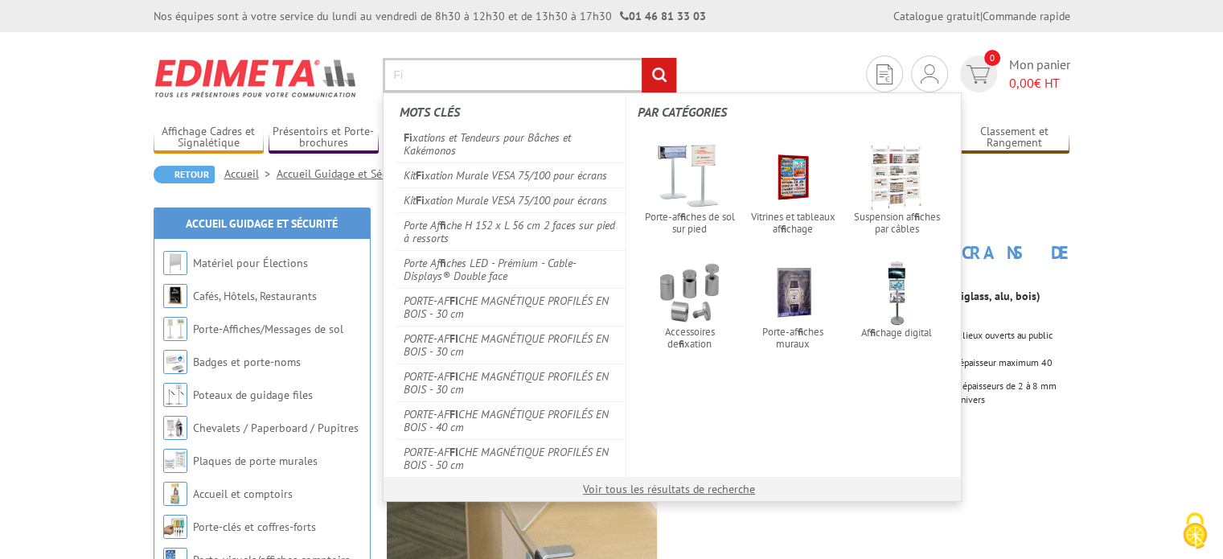
type input "F"
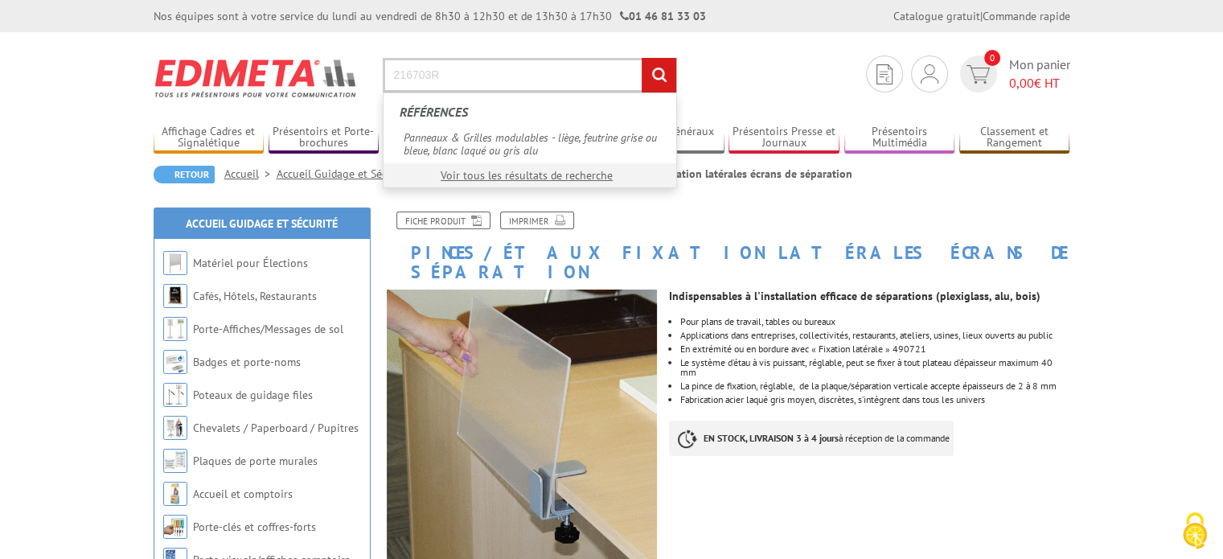
type input "216703R"
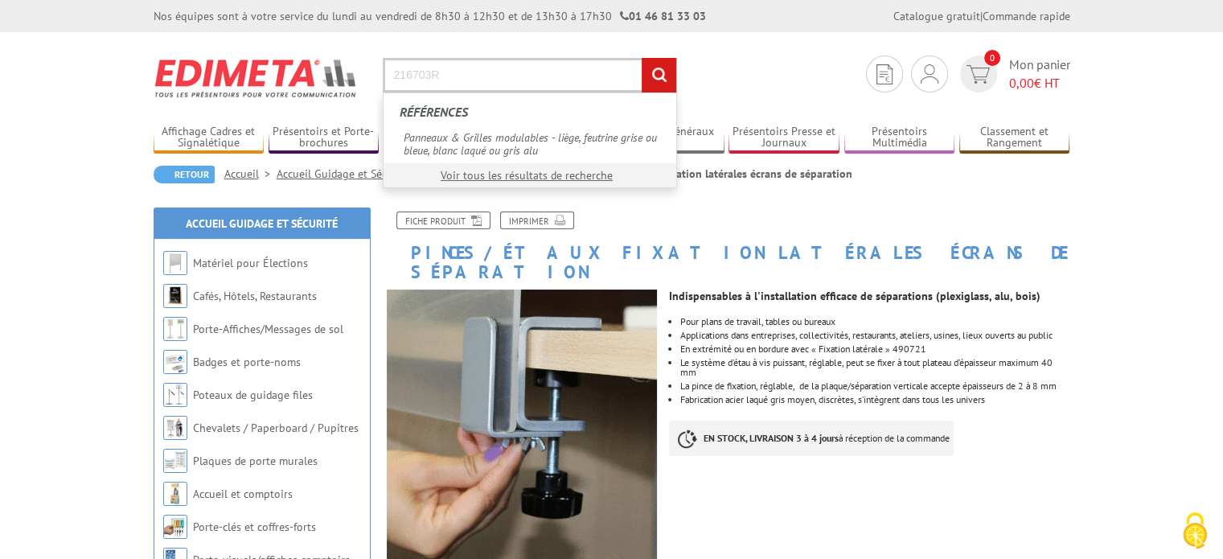
click at [660, 76] on input "rechercher" at bounding box center [659, 75] width 35 height 35
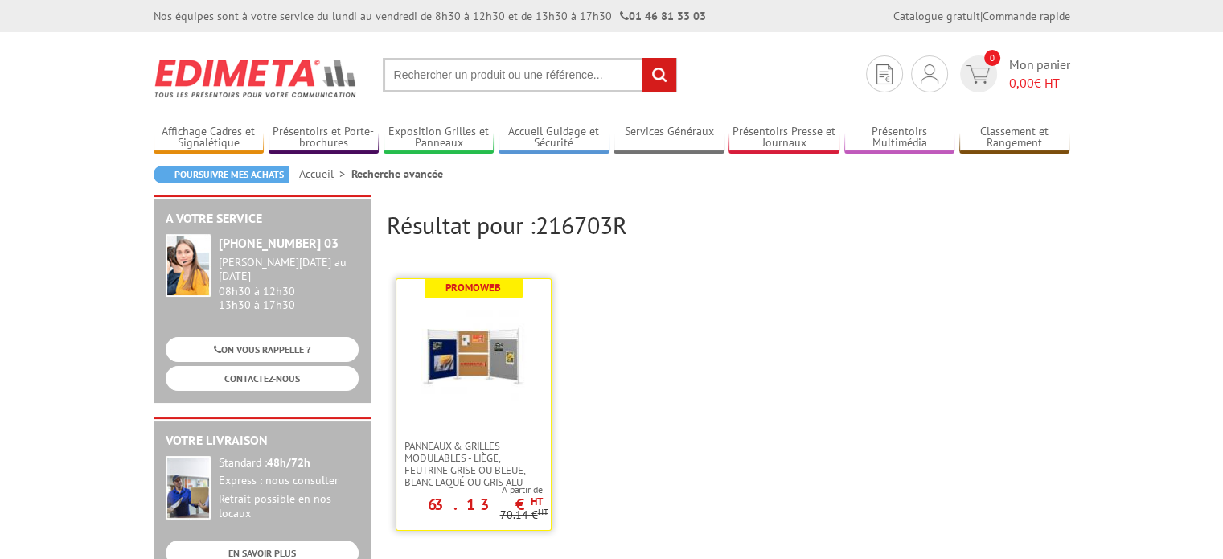
click at [505, 382] on img at bounding box center [473, 355] width 105 height 105
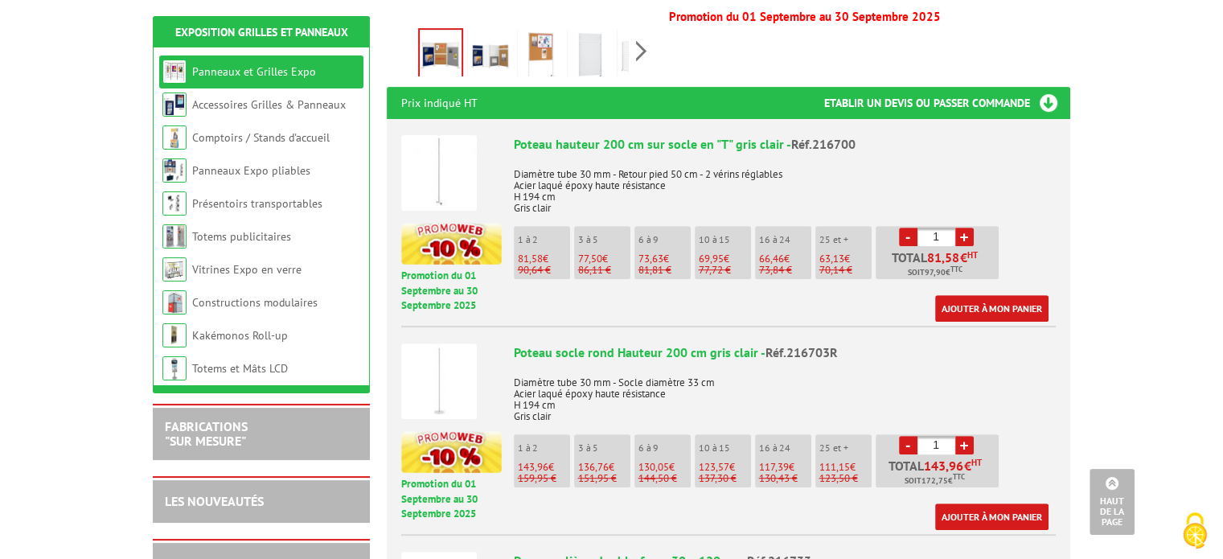
scroll to position [570, 0]
